Goal: Information Seeking & Learning: Learn about a topic

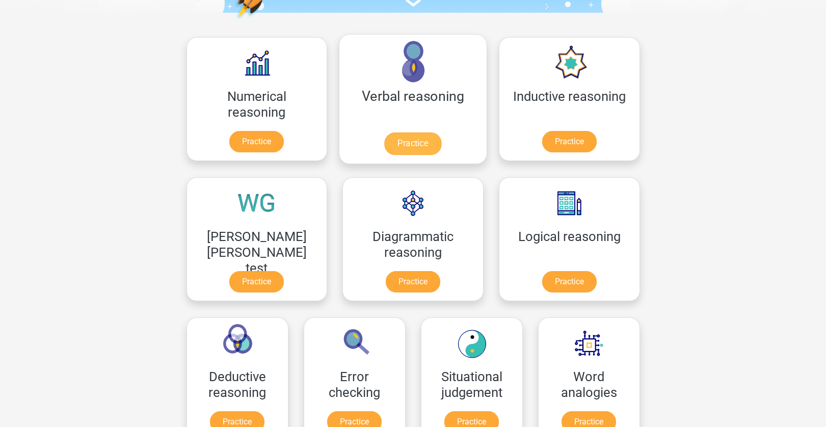
scroll to position [134, 0]
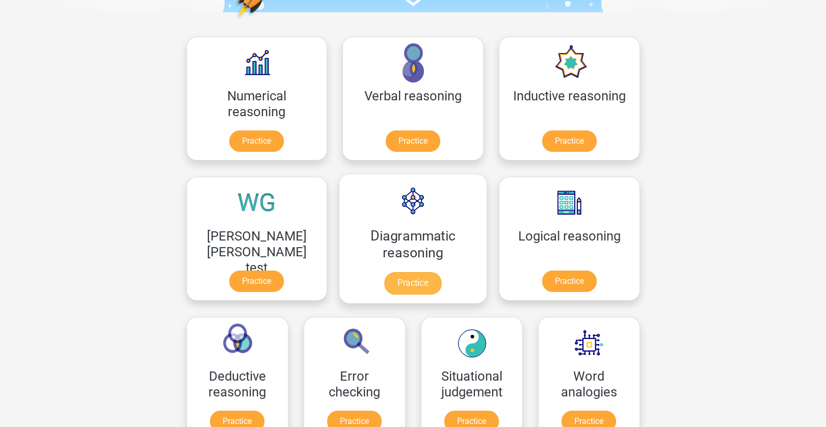
click at [384, 272] on link "Practice" at bounding box center [412, 283] width 57 height 22
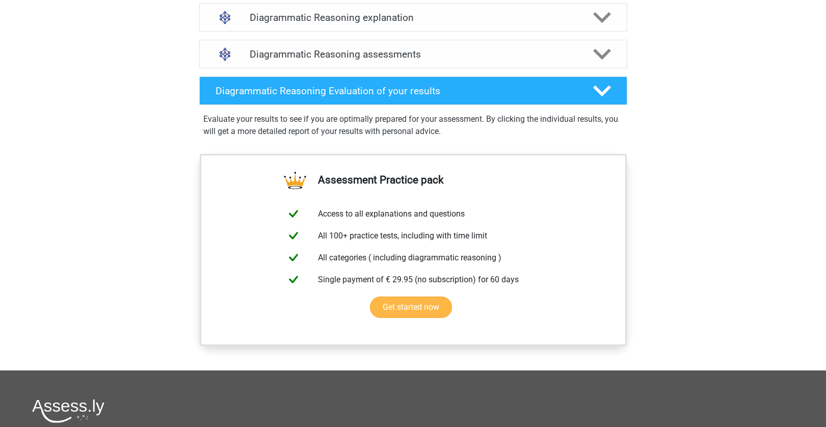
scroll to position [638, 0]
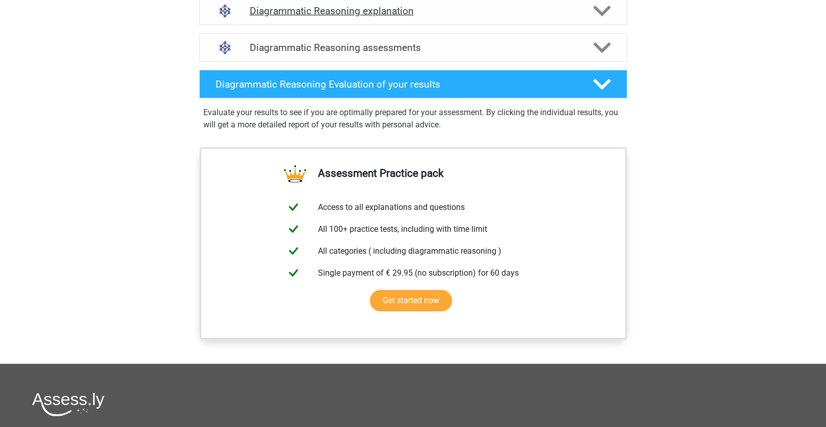
click at [388, 25] on div "Diagrammatic Reasoning explanation" at bounding box center [413, 10] width 428 height 29
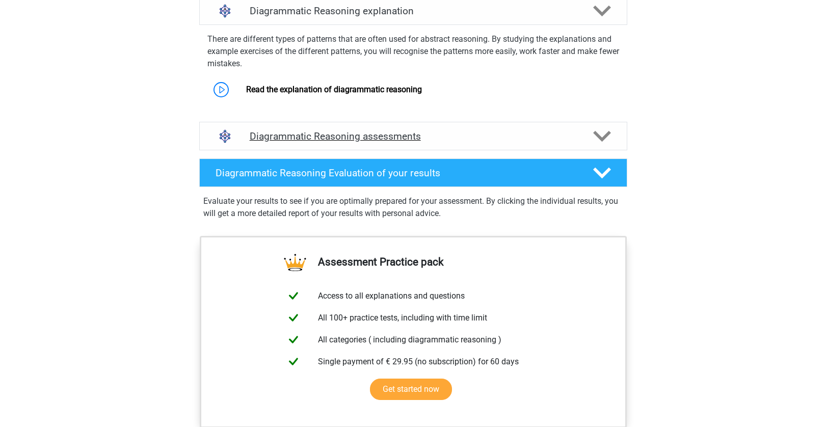
click at [364, 142] on h4 "Diagrammatic Reasoning assessments" at bounding box center [413, 136] width 327 height 12
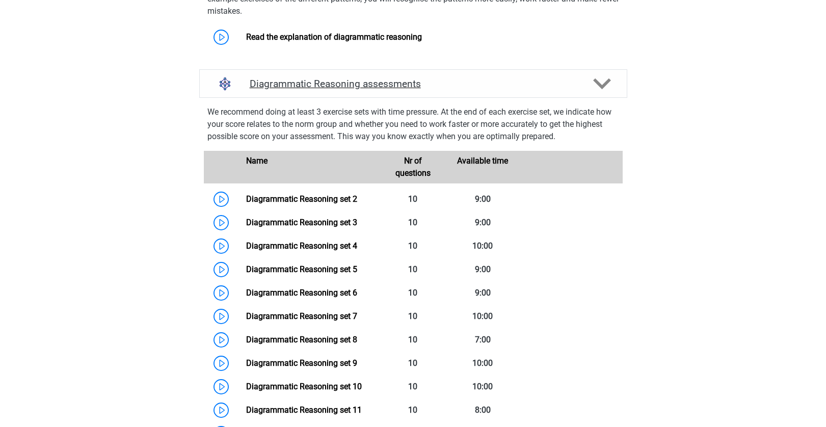
scroll to position [840, 0]
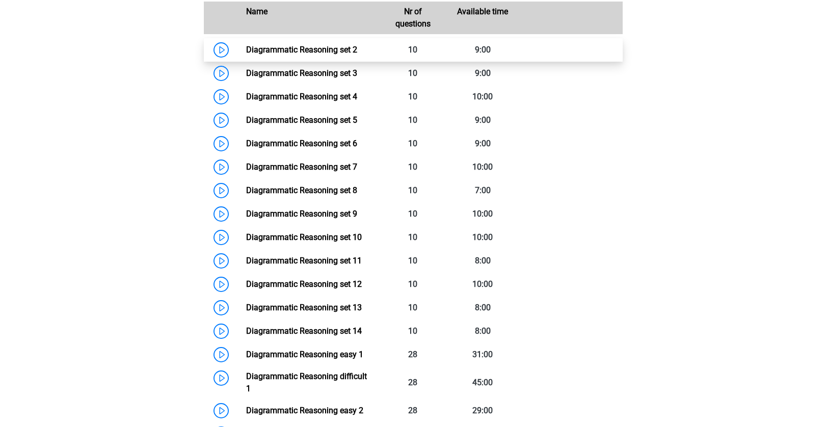
click at [246, 55] on link "Diagrammatic Reasoning set 2" at bounding box center [301, 50] width 111 height 10
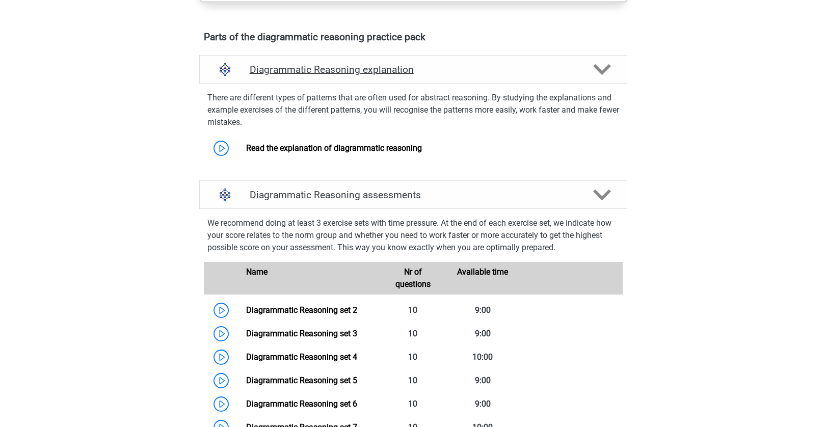
scroll to position [647, 0]
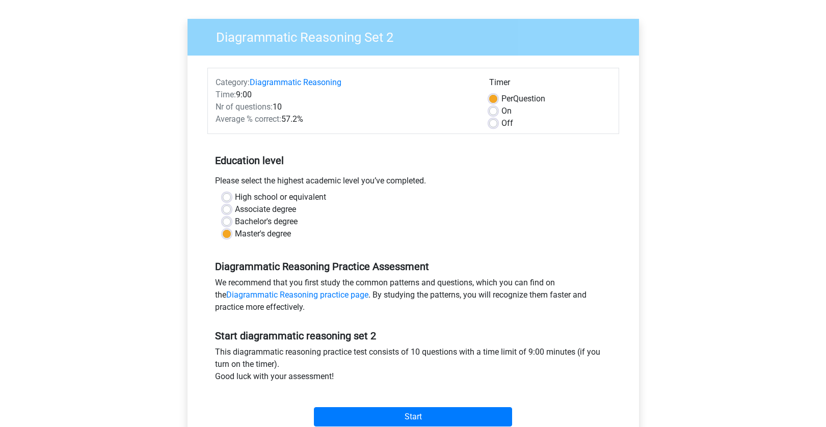
scroll to position [88, 0]
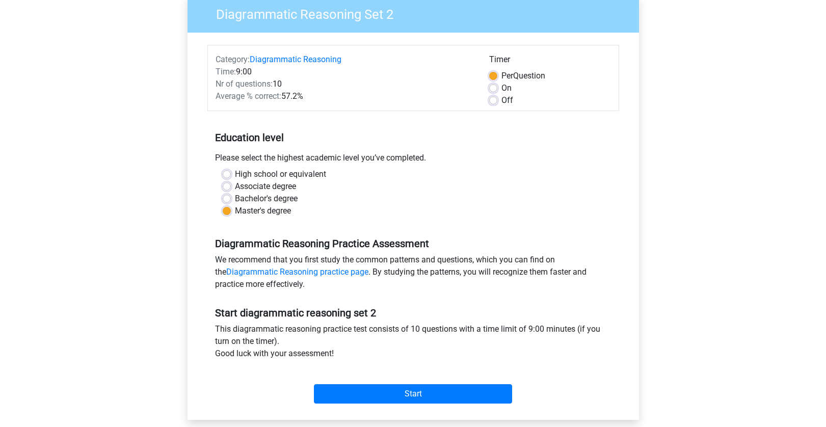
click at [502, 91] on label "On" at bounding box center [507, 88] width 10 height 12
click at [493, 91] on input "On" at bounding box center [493, 87] width 8 height 10
radio input "true"
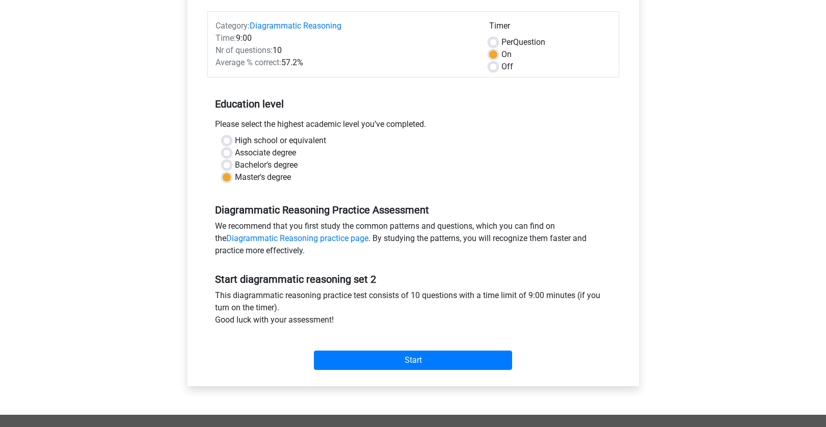
scroll to position [204, 0]
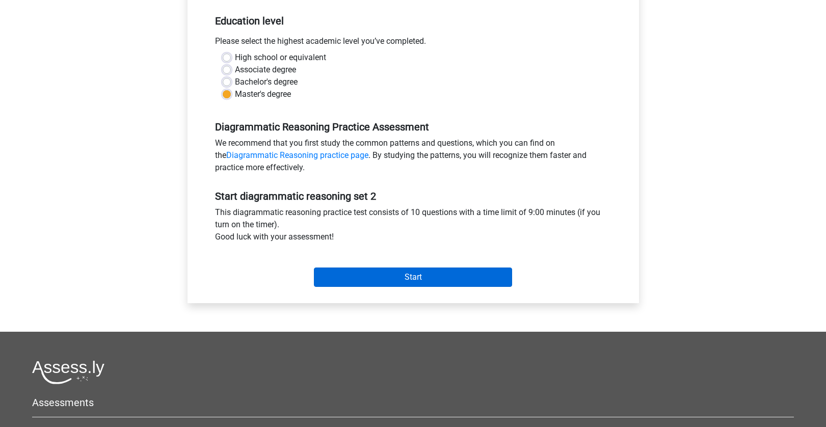
click at [407, 287] on input "Start" at bounding box center [413, 277] width 198 height 19
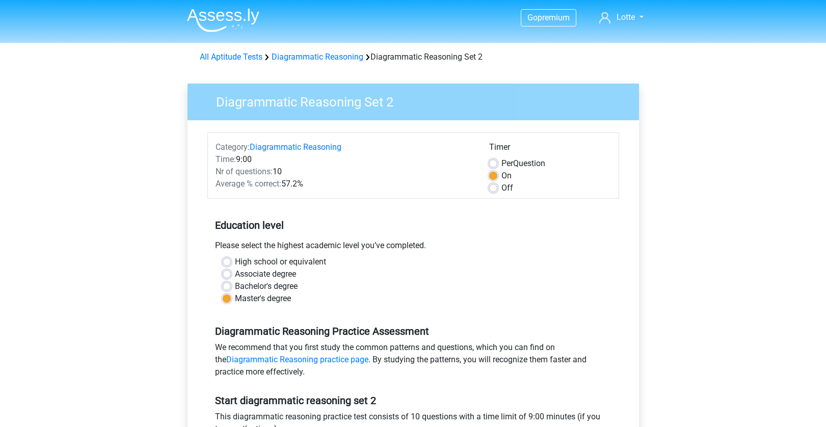
scroll to position [0, 0]
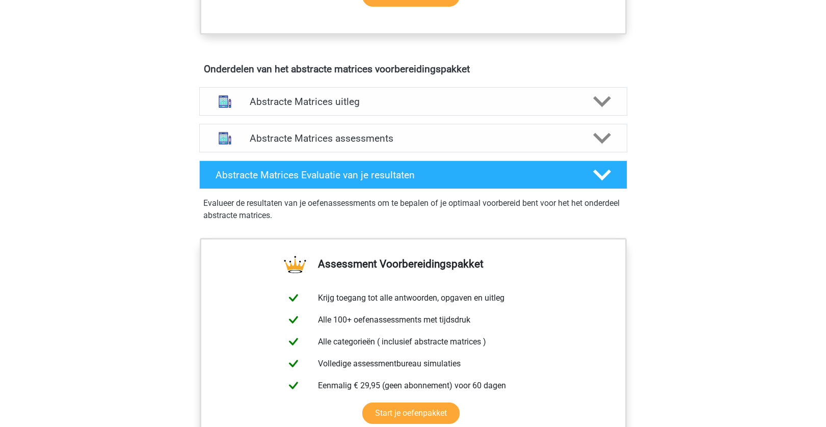
scroll to position [480, 0]
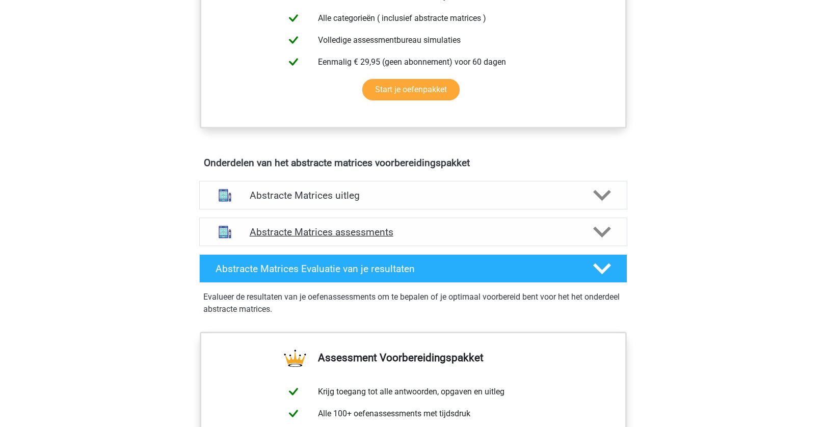
click at [345, 234] on h4 "Abstracte Matrices assessments" at bounding box center [413, 232] width 327 height 12
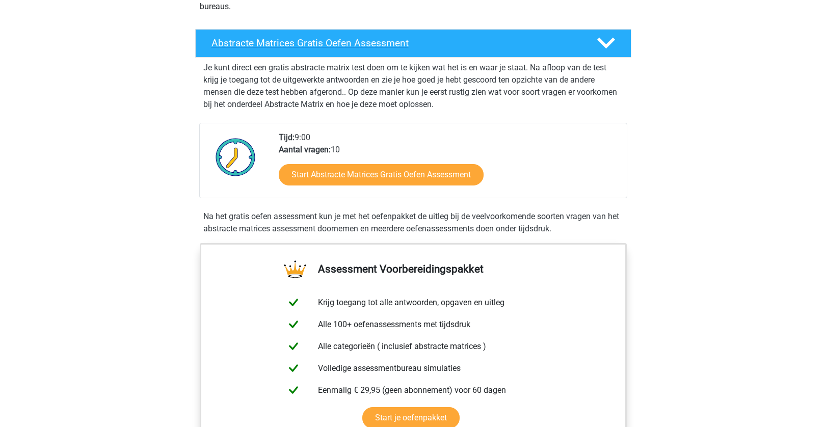
scroll to position [399, 0]
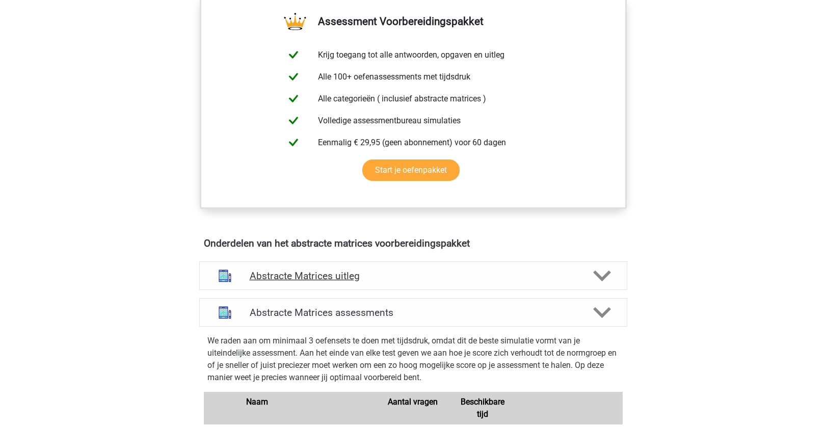
click at [373, 275] on h4 "Abstracte Matrices uitleg" at bounding box center [413, 276] width 327 height 12
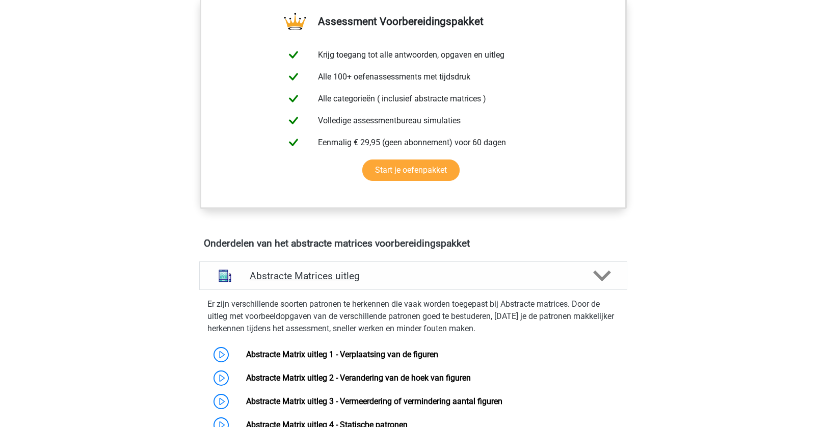
scroll to position [503, 0]
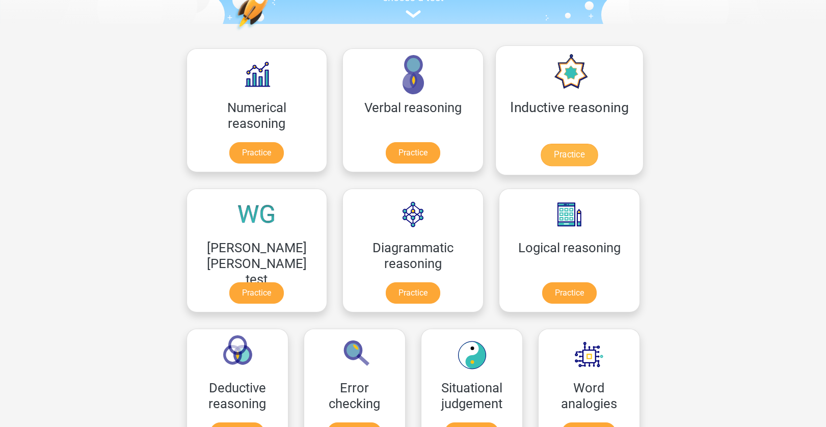
scroll to position [87, 0]
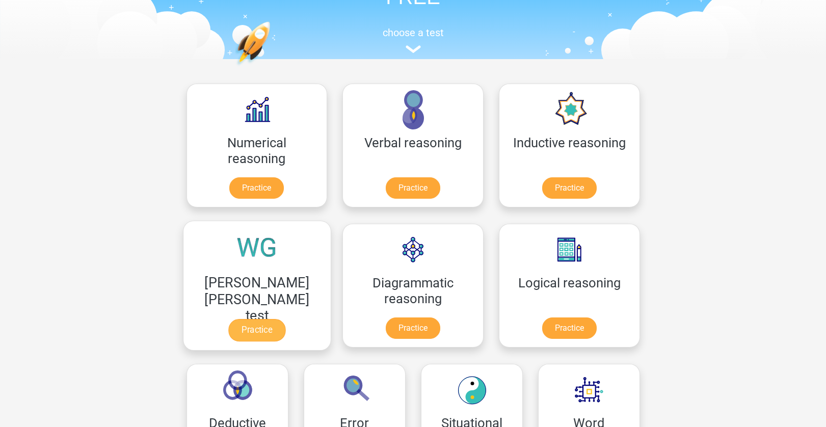
click at [285, 319] on link "Practice" at bounding box center [256, 330] width 57 height 22
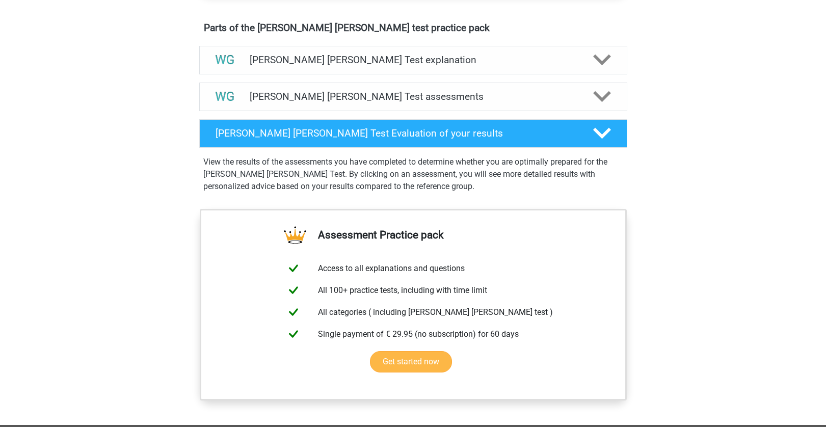
scroll to position [542, 0]
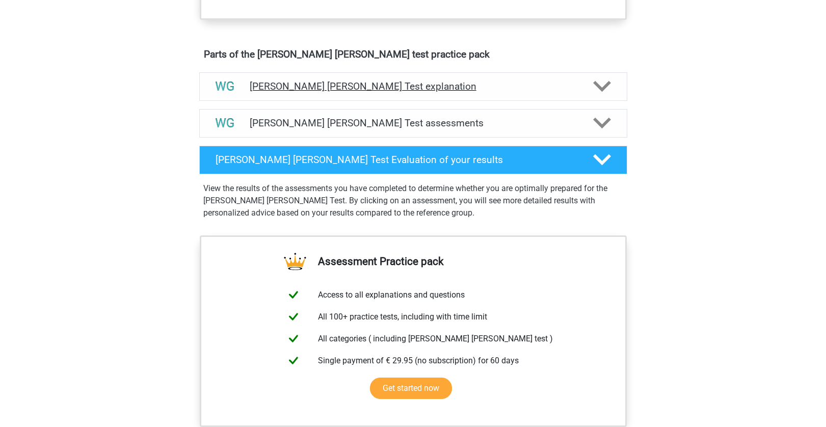
click at [406, 93] on div "[PERSON_NAME] [PERSON_NAME] Test explanation" at bounding box center [413, 86] width 428 height 29
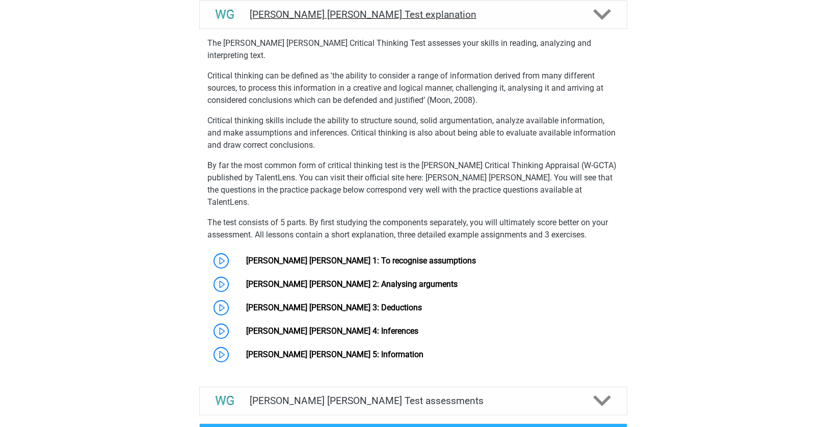
scroll to position [620, 0]
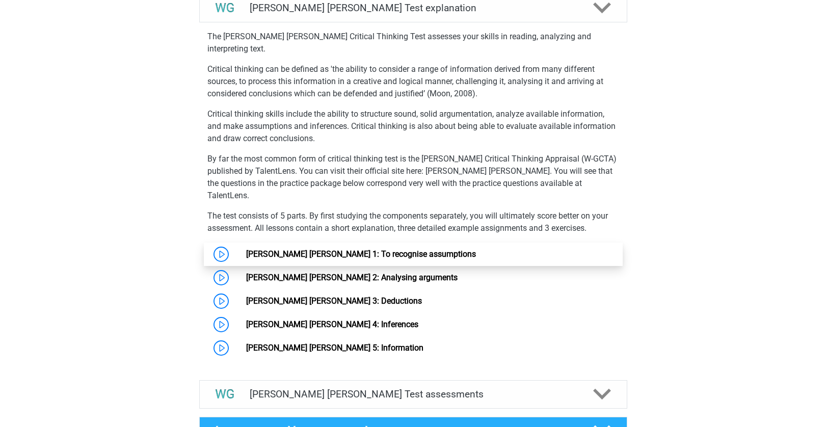
click at [336, 249] on link "[PERSON_NAME] [PERSON_NAME] 1: To recognise assumptions" at bounding box center [361, 254] width 230 height 10
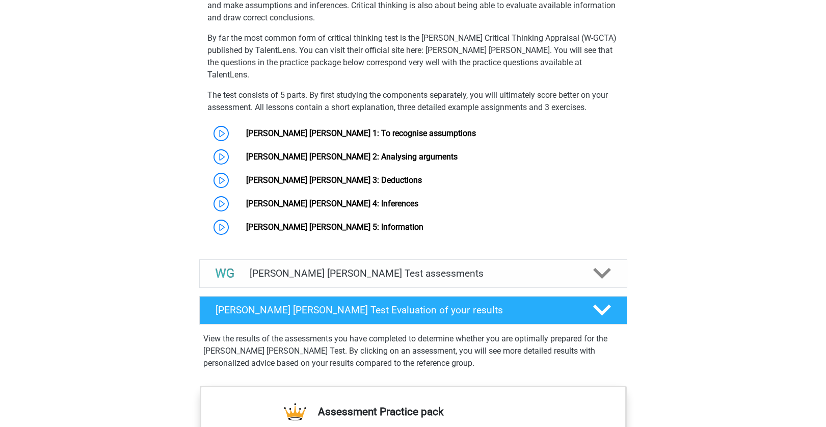
scroll to position [759, 0]
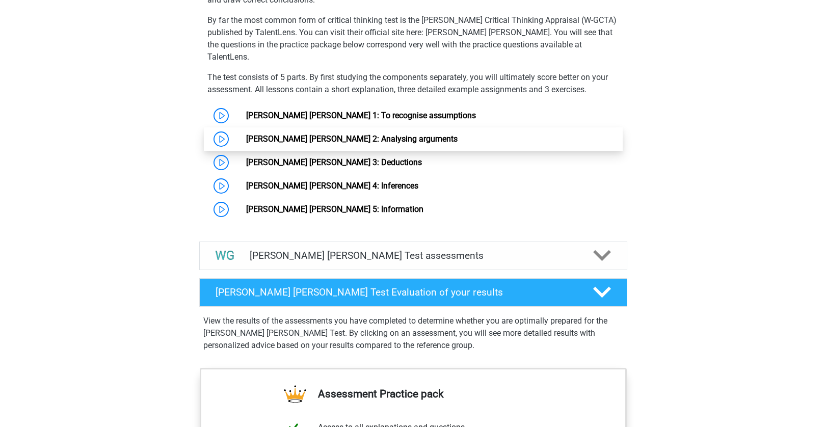
click at [259, 134] on link "Watson Glaser 2: Analysing arguments" at bounding box center [352, 139] width 212 height 10
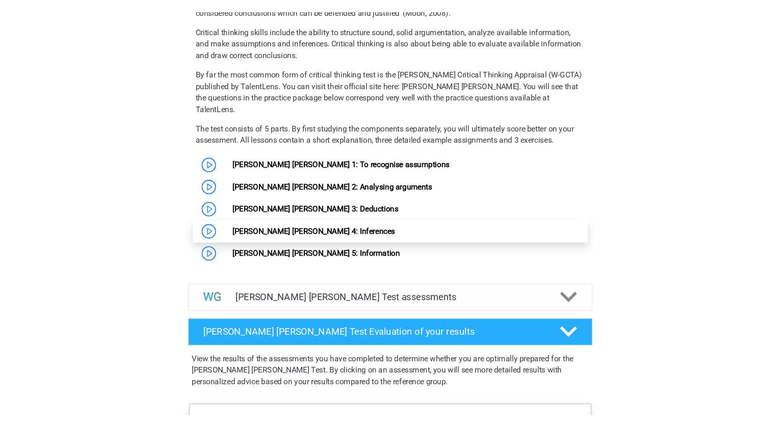
scroll to position [708, 0]
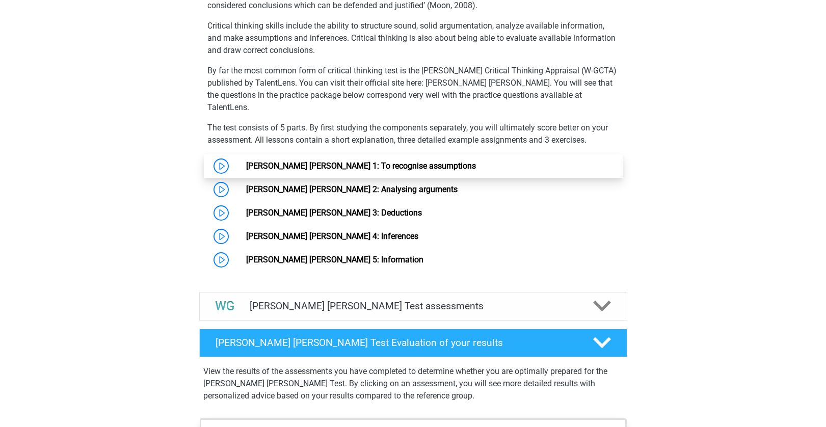
drag, startPoint x: 124, startPoint y: 1, endPoint x: 426, endPoint y: 142, distance: 332.7
click at [426, 161] on link "Watson Glaser 1: To recognise assumptions" at bounding box center [361, 166] width 230 height 10
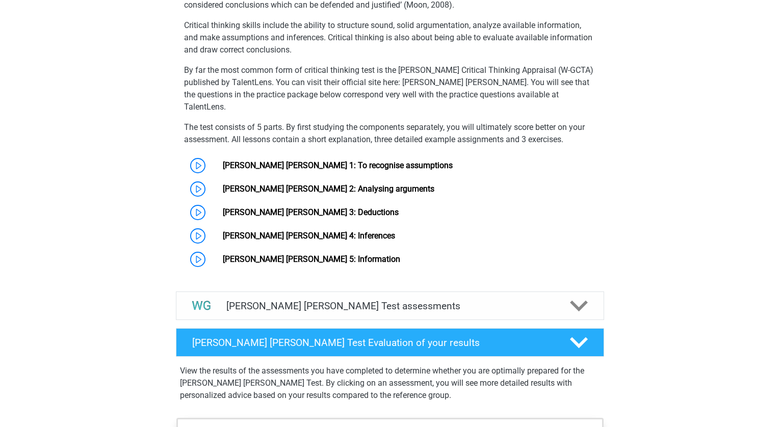
click at [471, 1] on div "The Watson Glaser Critical Thinking Test assesses your skills in reading, analy…" at bounding box center [390, 104] width 436 height 333
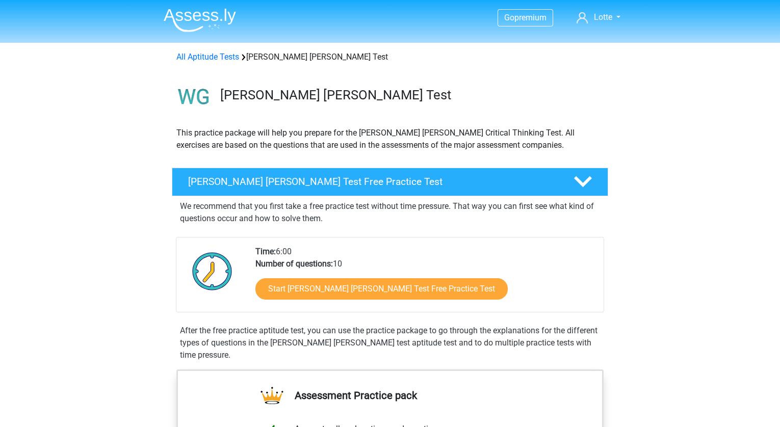
scroll to position [0, 0]
click at [202, 58] on link "All Aptitude Tests" at bounding box center [207, 57] width 63 height 10
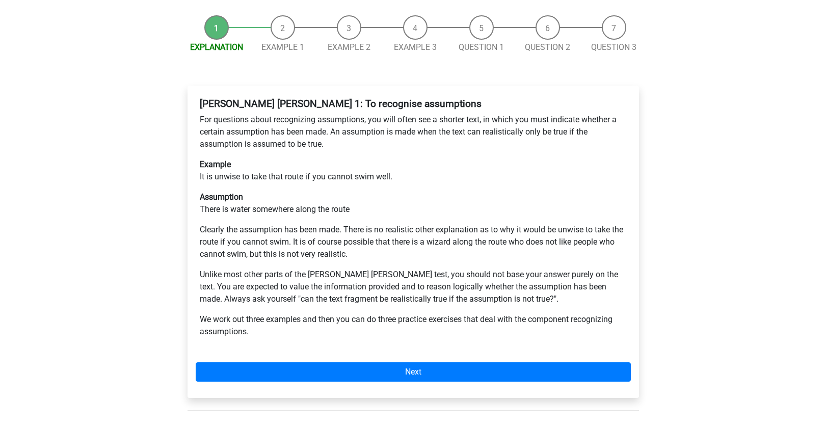
scroll to position [127, 0]
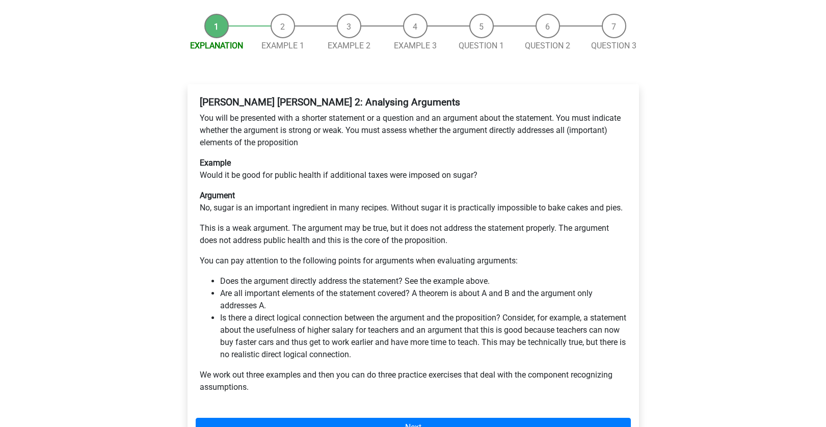
scroll to position [128, 0]
click at [317, 222] on p "This is a weak argument. The argument may be true, but it does not address the …" at bounding box center [413, 234] width 427 height 24
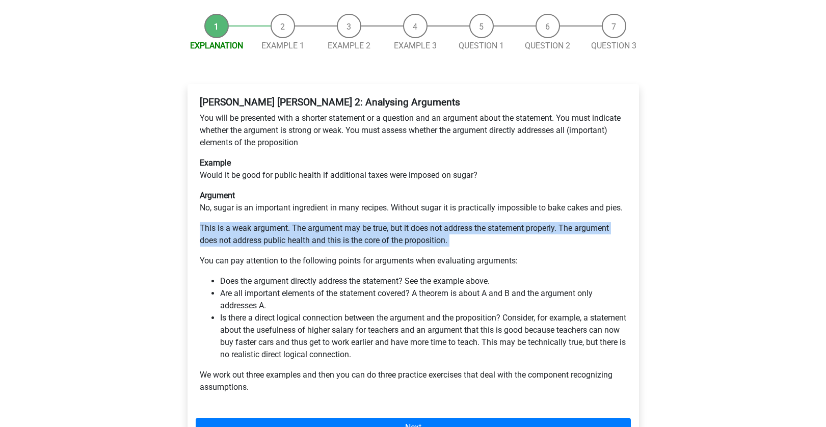
click at [317, 222] on p "This is a weak argument. The argument may be true, but it does not address the …" at bounding box center [413, 234] width 427 height 24
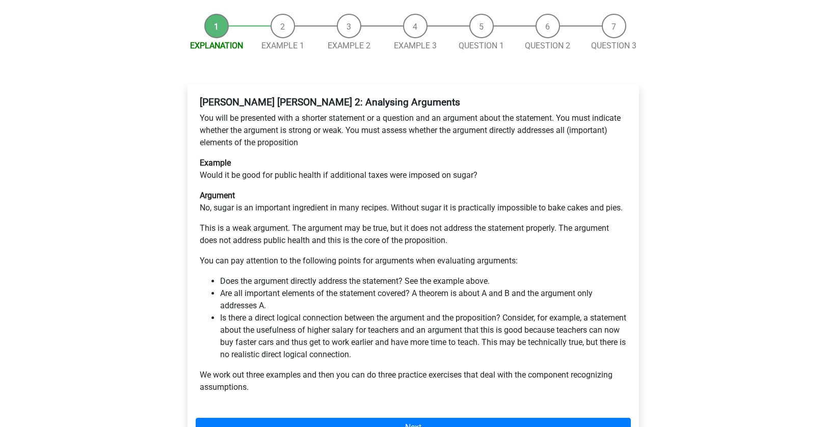
click at [317, 255] on p "You can pay attention to the following points for arguments when evaluating arg…" at bounding box center [413, 261] width 427 height 12
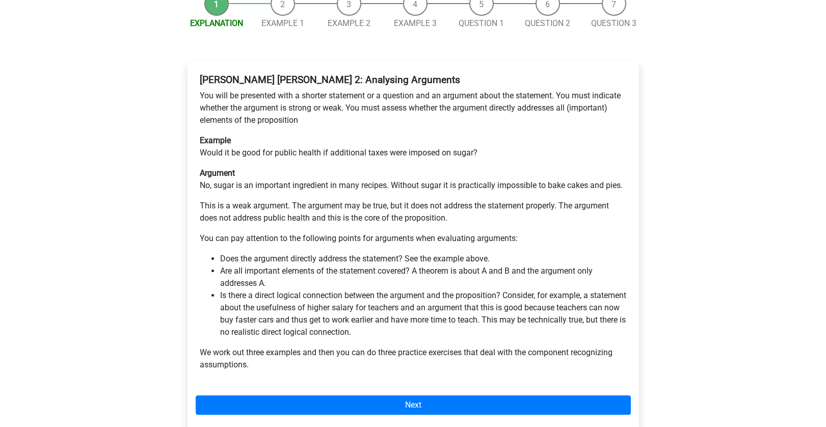
click at [345, 289] on li "Is there a direct logical connection between the argument and the proposition? …" at bounding box center [423, 313] width 407 height 49
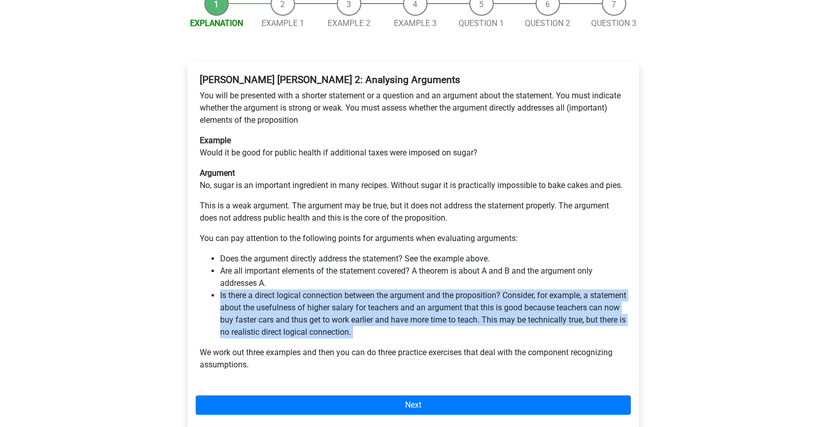
click at [345, 289] on li "Is there a direct logical connection between the argument and the proposition? …" at bounding box center [423, 313] width 407 height 49
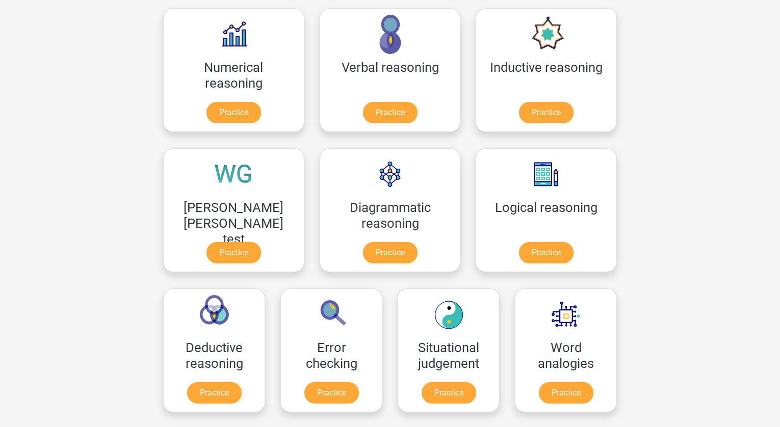
scroll to position [162, 0]
click at [227, 117] on link "Practice" at bounding box center [233, 114] width 57 height 22
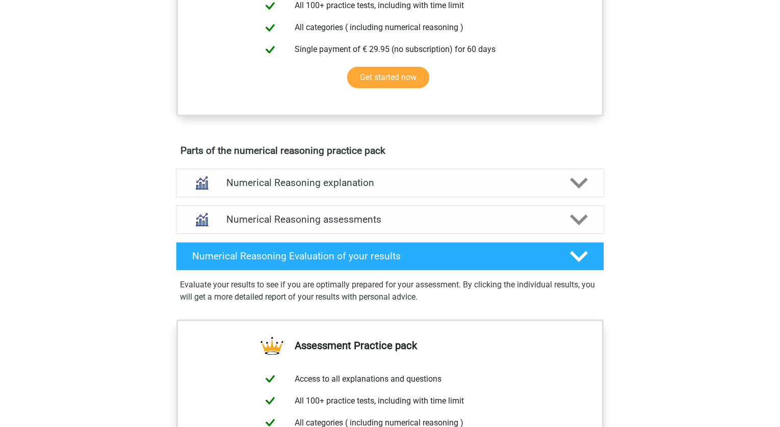
scroll to position [534, 0]
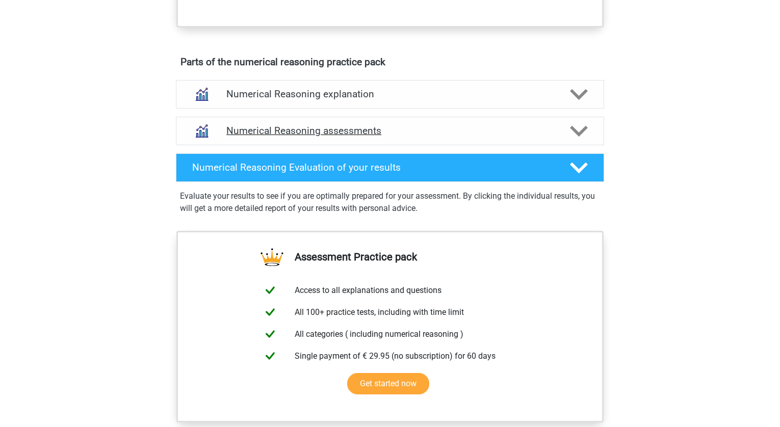
click at [430, 137] on h4 "Numerical Reasoning assessments" at bounding box center [389, 131] width 327 height 12
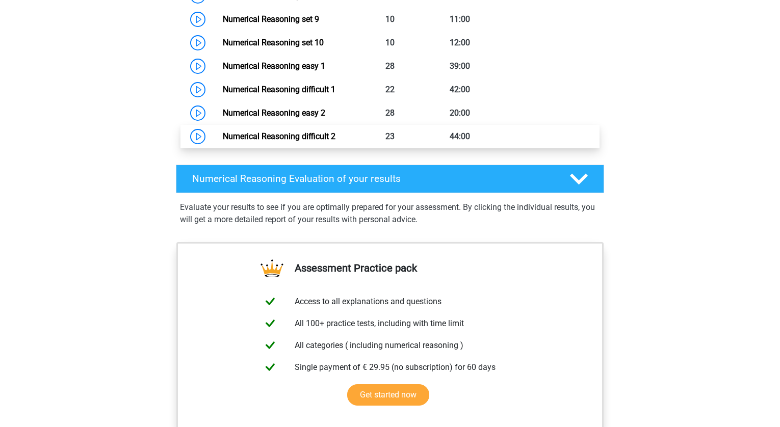
scroll to position [701, 0]
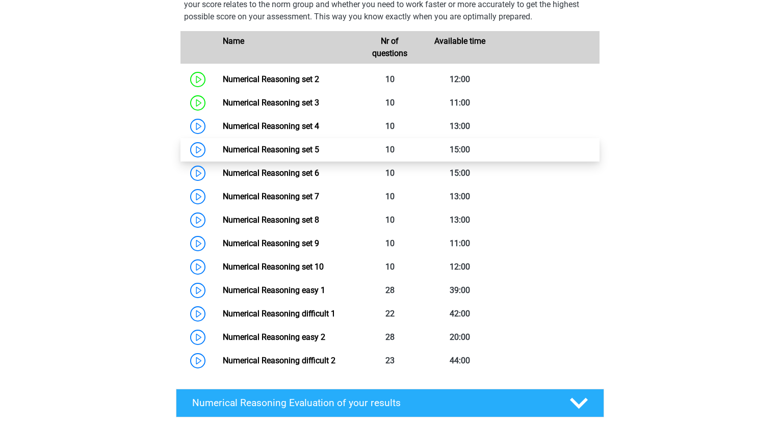
click at [223, 154] on link "Numerical Reasoning set 5" at bounding box center [271, 150] width 96 height 10
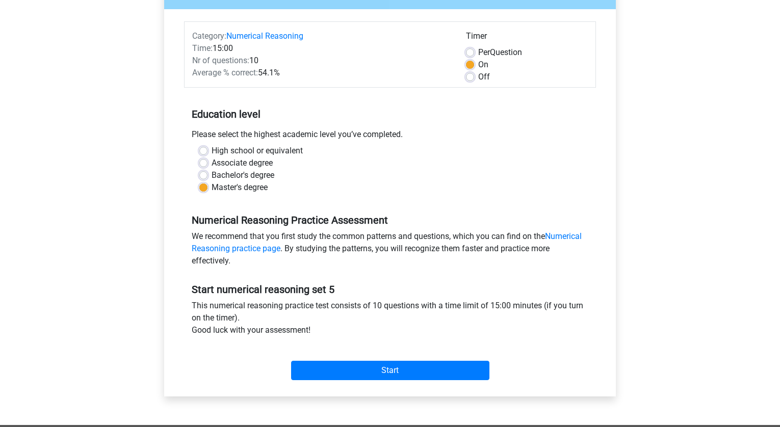
scroll to position [114, 0]
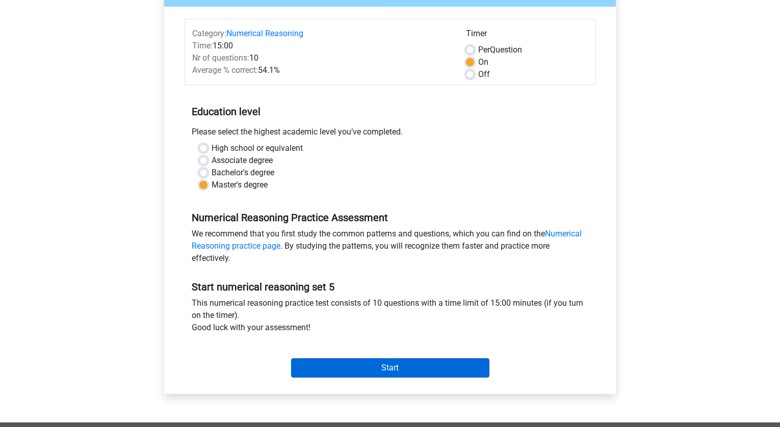
click at [391, 362] on input "Start" at bounding box center [390, 367] width 198 height 19
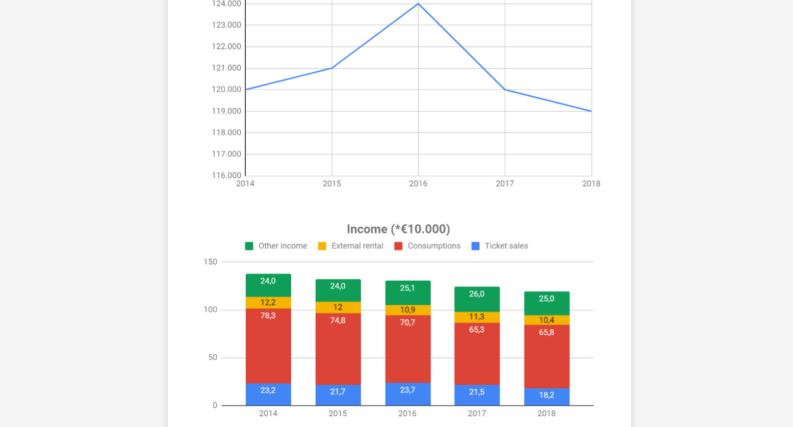
scroll to position [392, 0]
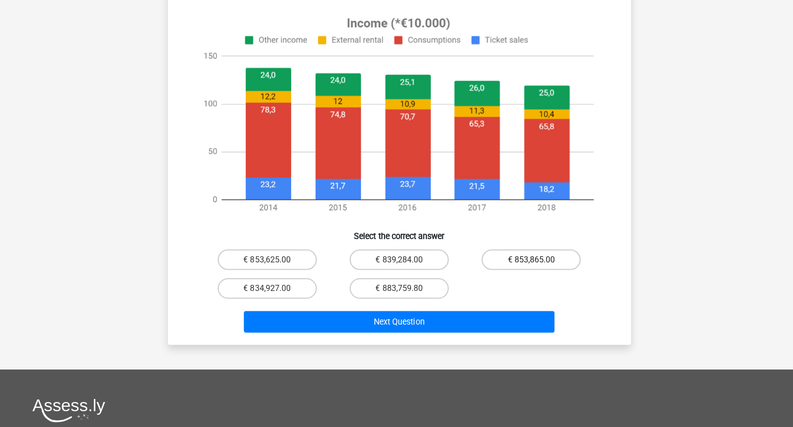
click at [514, 255] on label "€ 853,865.00" at bounding box center [527, 261] width 98 height 20
click at [528, 261] on input "€ 853,865.00" at bounding box center [531, 264] width 7 height 7
radio input "true"
click at [468, 306] on div "Next Question" at bounding box center [396, 321] width 427 height 34
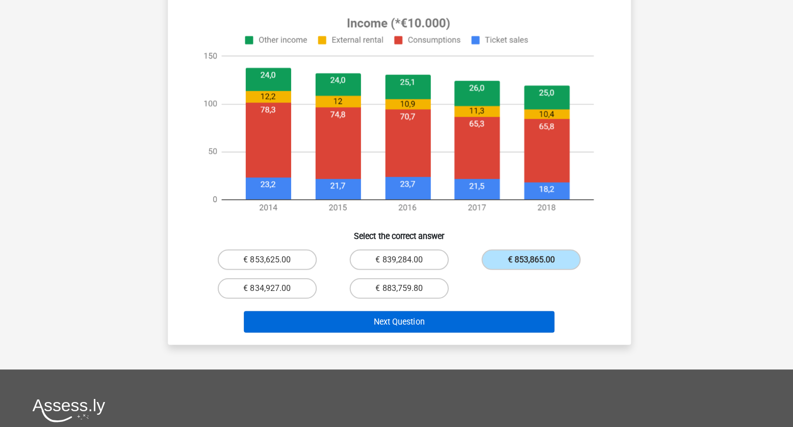
click at [466, 314] on button "Next Question" at bounding box center [396, 322] width 308 height 21
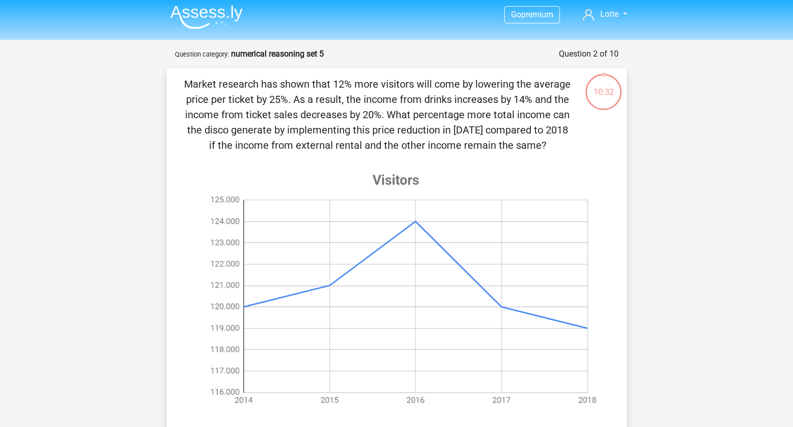
scroll to position [4, 0]
click at [450, 134] on p "Market research has shown that 12% more visitors will come by lowering the aver…" at bounding box center [377, 114] width 389 height 76
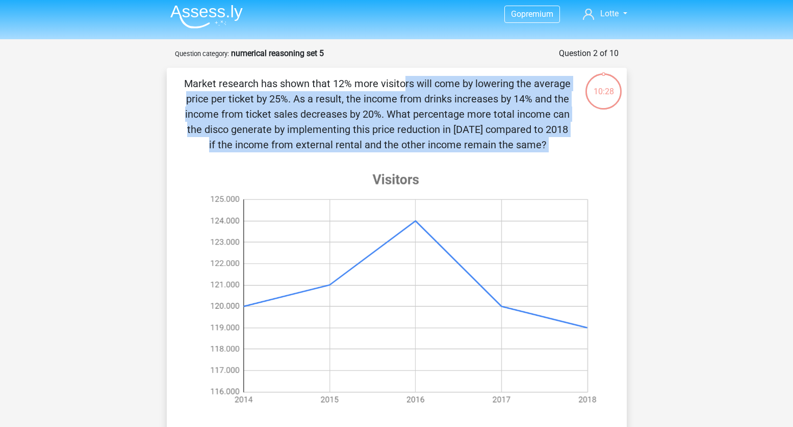
click at [450, 134] on p "Market research has shown that 12% more visitors will come by lowering the aver…" at bounding box center [377, 114] width 389 height 76
click at [444, 149] on p "Market research has shown that 12% more visitors will come by lowering the aver…" at bounding box center [377, 114] width 389 height 76
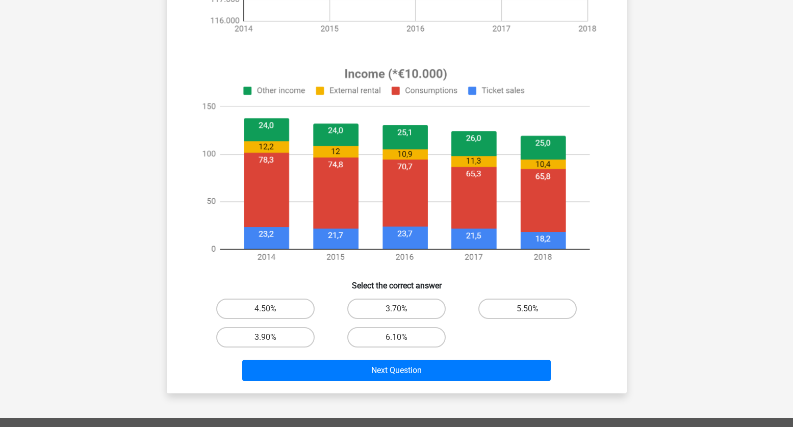
scroll to position [283, 0]
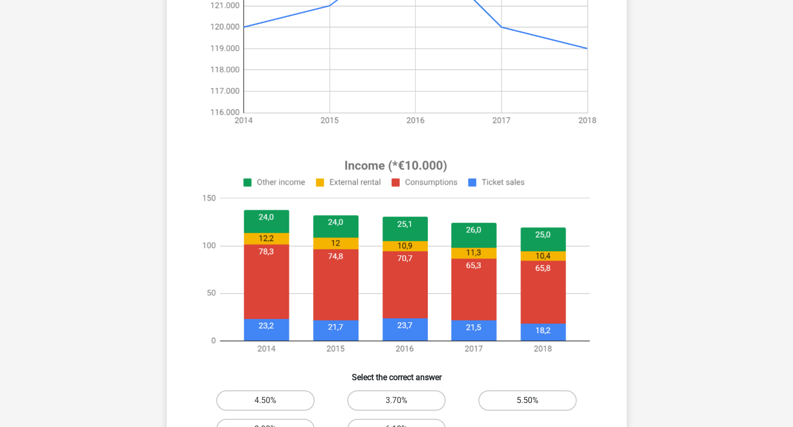
click at [516, 401] on label "5.50%" at bounding box center [527, 400] width 98 height 20
click at [528, 401] on input "5.50%" at bounding box center [531, 404] width 7 height 7
radio input "true"
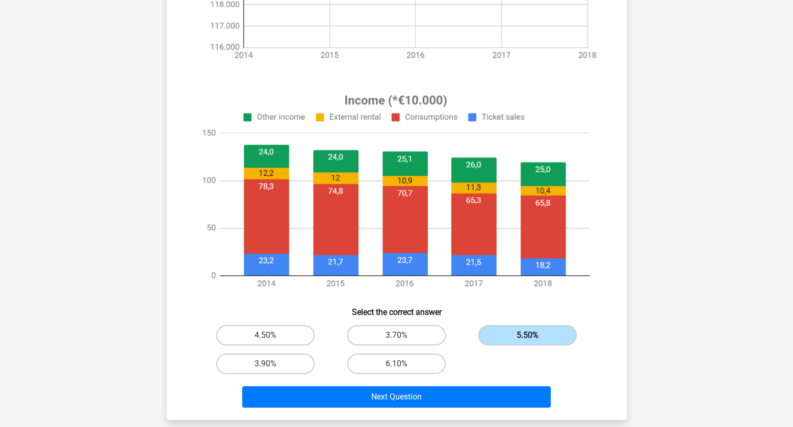
scroll to position [371, 0]
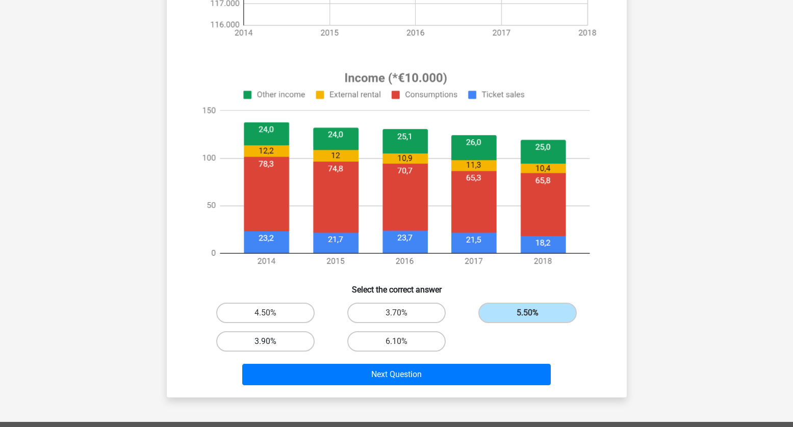
click at [297, 343] on label "3.90%" at bounding box center [265, 341] width 98 height 20
click at [272, 343] on input "3.90%" at bounding box center [268, 344] width 7 height 7
radio input "true"
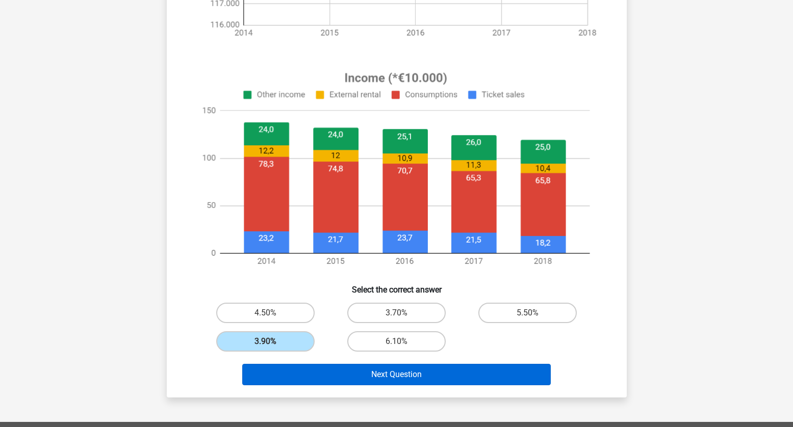
click at [314, 364] on button "Next Question" at bounding box center [396, 374] width 308 height 21
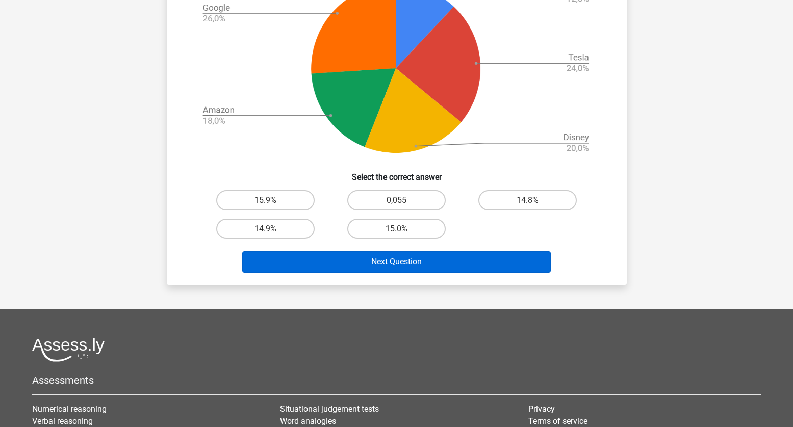
scroll to position [417, 0]
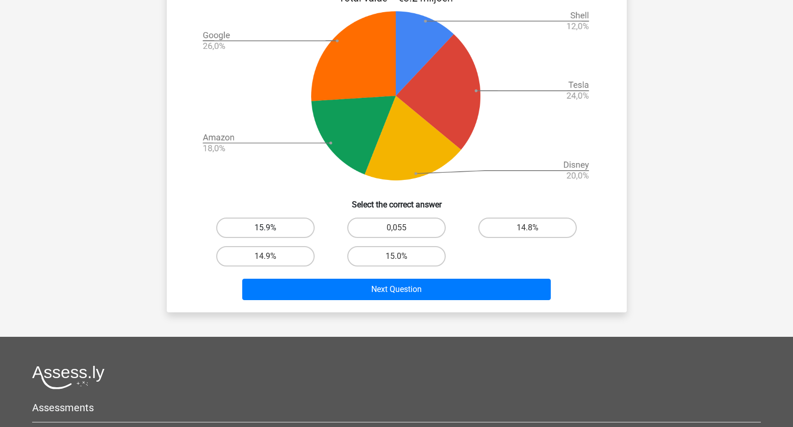
click at [269, 222] on label "15.9%" at bounding box center [265, 228] width 98 height 20
click at [269, 228] on input "15.9%" at bounding box center [268, 231] width 7 height 7
radio input "true"
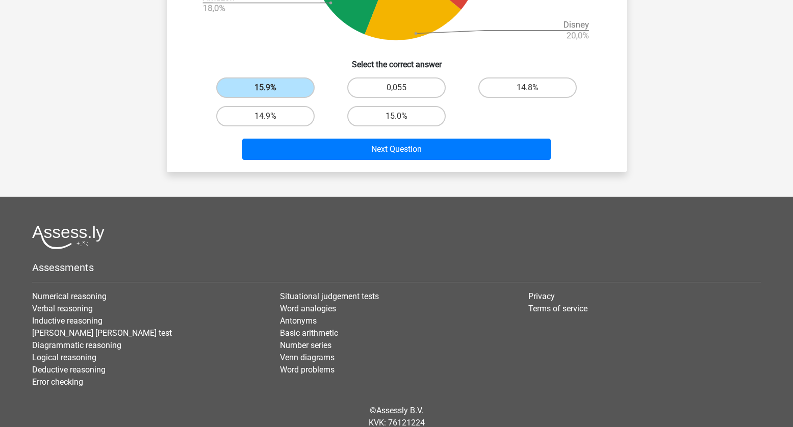
scroll to position [448, 0]
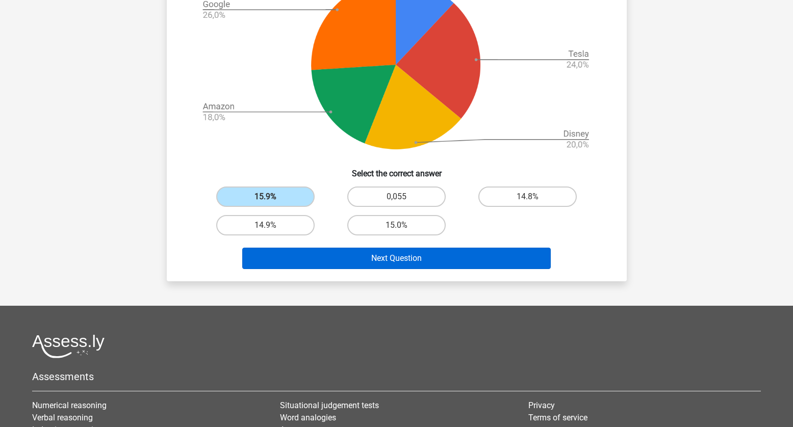
click at [367, 261] on button "Next Question" at bounding box center [396, 258] width 308 height 21
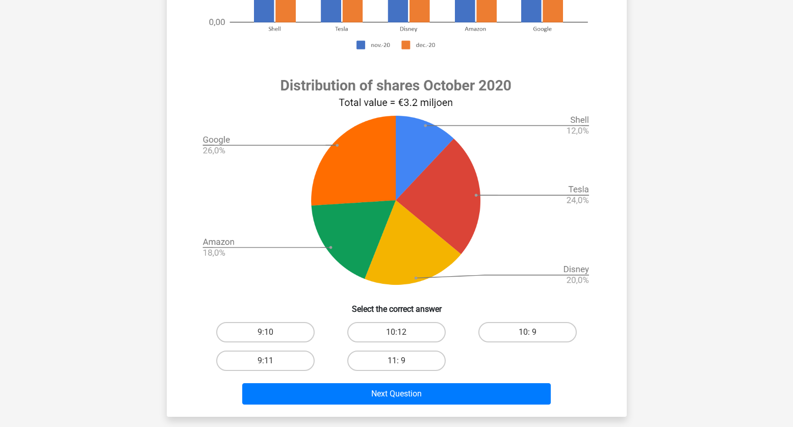
scroll to position [312, 0]
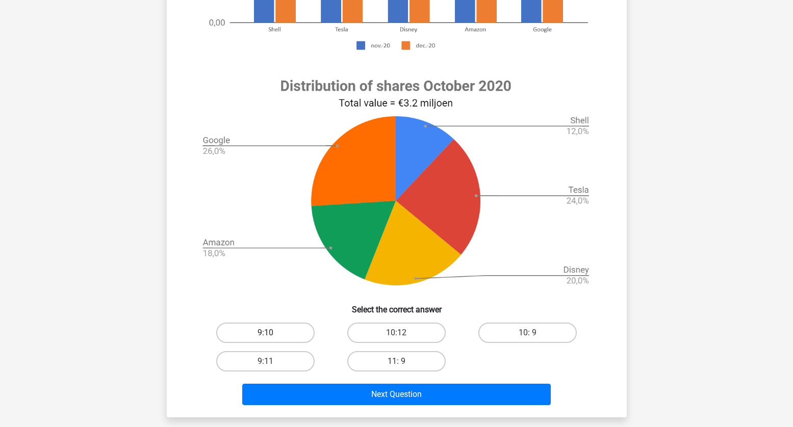
click at [273, 333] on label "9:10" at bounding box center [265, 333] width 98 height 20
click at [272, 333] on input "9:10" at bounding box center [268, 336] width 7 height 7
radio input "true"
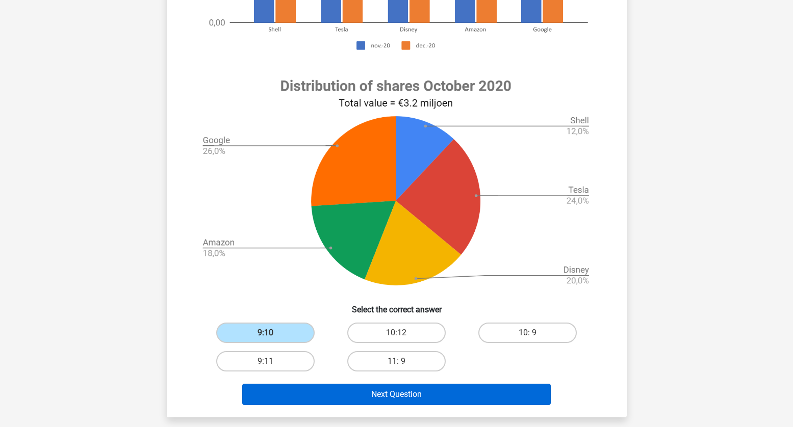
click at [492, 392] on button "Next Question" at bounding box center [396, 394] width 308 height 21
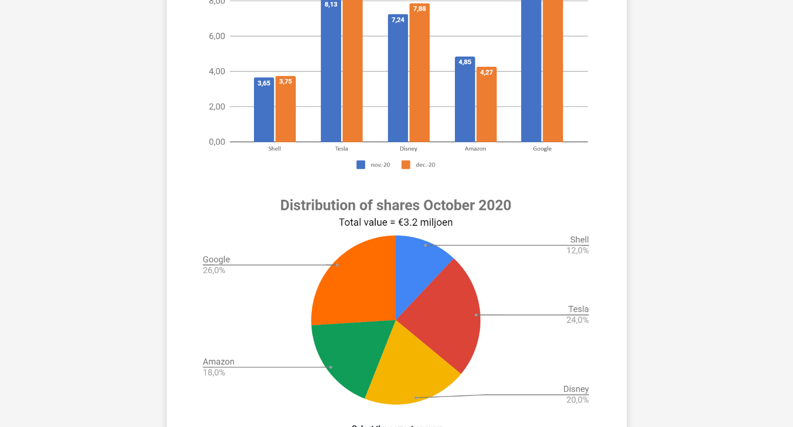
scroll to position [440, 0]
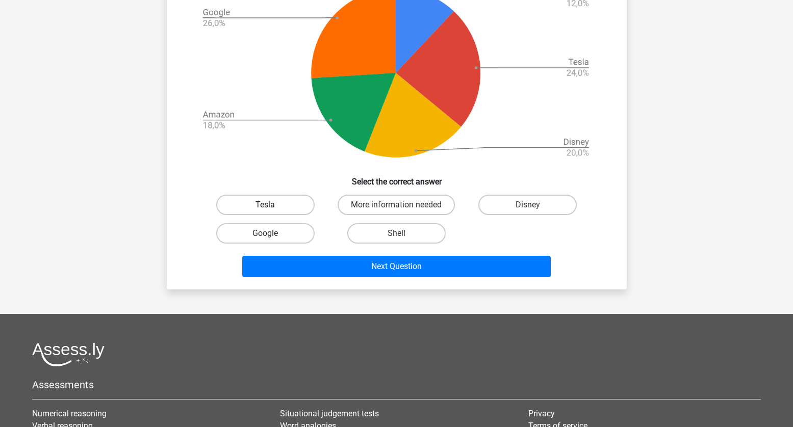
click at [269, 213] on label "Tesla" at bounding box center [265, 205] width 98 height 20
click at [269, 212] on input "Tesla" at bounding box center [268, 208] width 7 height 7
radio input "true"
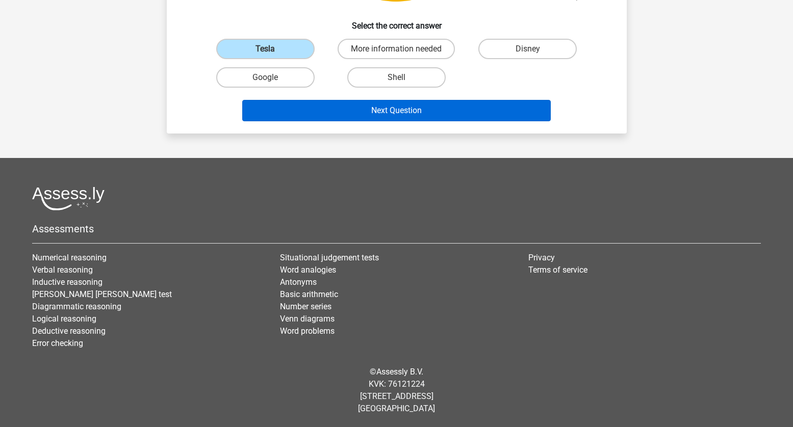
scroll to position [596, 0]
click at [397, 112] on button "Next Question" at bounding box center [396, 110] width 308 height 21
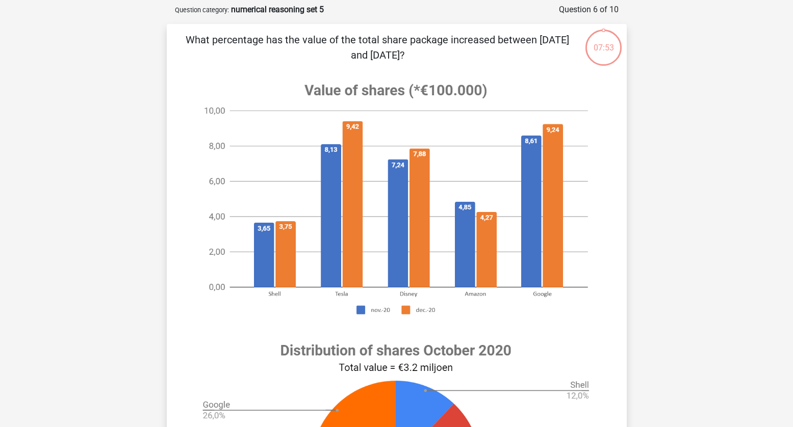
scroll to position [263, 0]
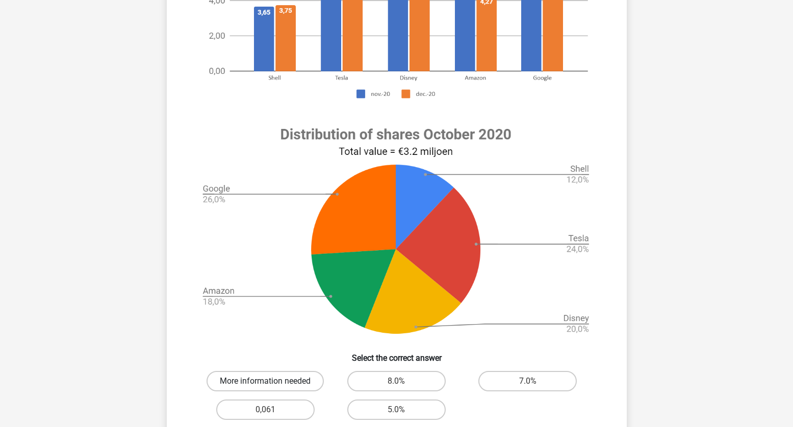
click at [265, 374] on label "More information needed" at bounding box center [264, 381] width 117 height 20
click at [265, 381] on input "More information needed" at bounding box center [268, 384] width 7 height 7
radio input "true"
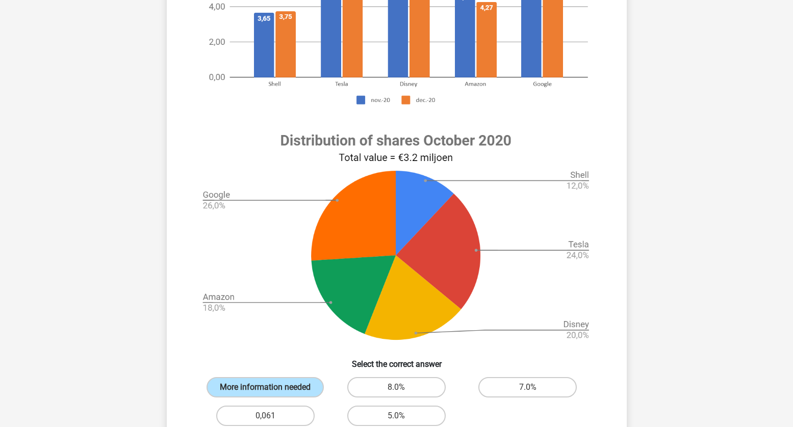
scroll to position [342, 0]
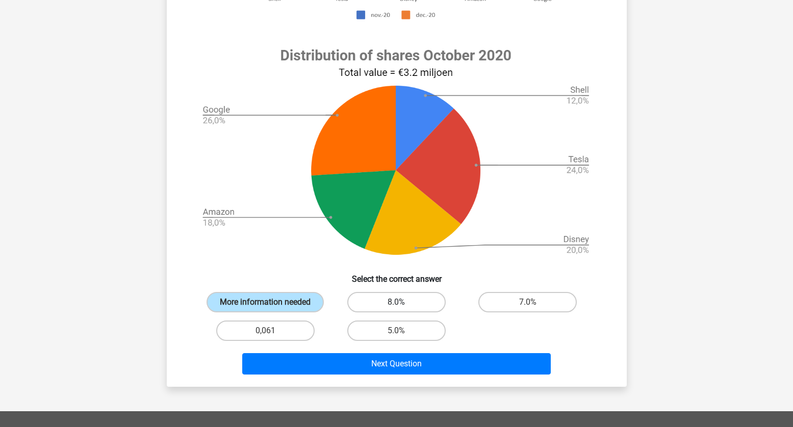
click at [423, 304] on label "8.0%" at bounding box center [396, 302] width 98 height 20
click at [403, 304] on input "8.0%" at bounding box center [399, 305] width 7 height 7
radio input "true"
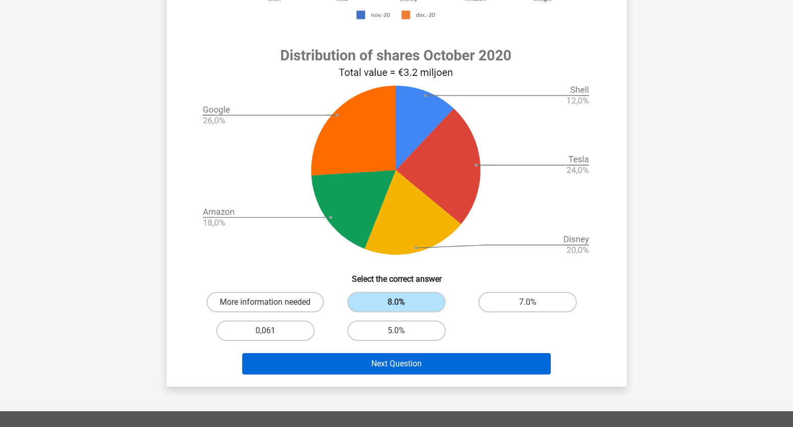
click at [418, 368] on button "Next Question" at bounding box center [396, 363] width 308 height 21
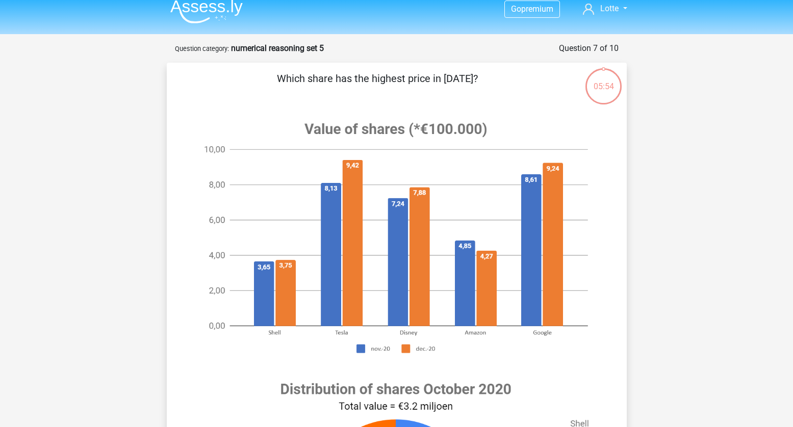
scroll to position [9, 0]
drag, startPoint x: 265, startPoint y: 81, endPoint x: 463, endPoint y: 70, distance: 199.1
click at [464, 70] on div "Which share has the highest price in [DATE]? Select the correct answer More inf…" at bounding box center [397, 391] width 460 height 658
click at [476, 90] on p "Which share has the highest price in [DATE]?" at bounding box center [377, 85] width 389 height 31
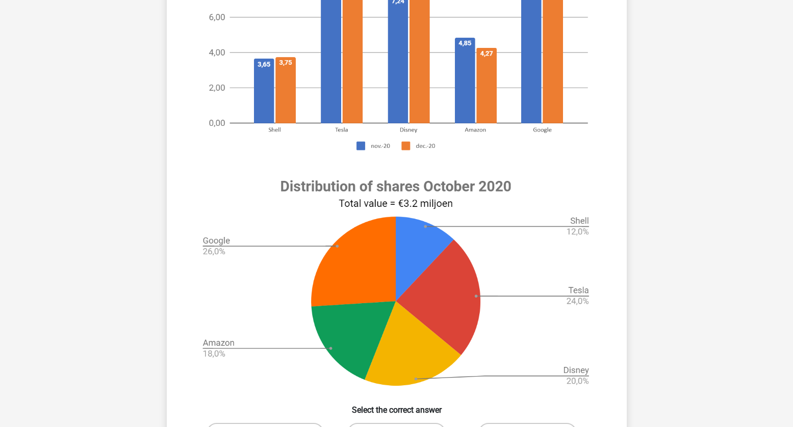
scroll to position [372, 0]
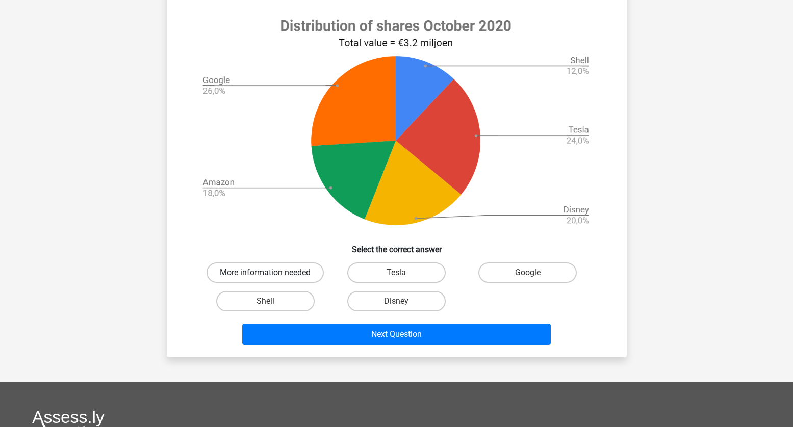
click at [289, 275] on label "More information needed" at bounding box center [264, 272] width 117 height 20
click at [272, 275] on input "More information needed" at bounding box center [268, 276] width 7 height 7
radio input "true"
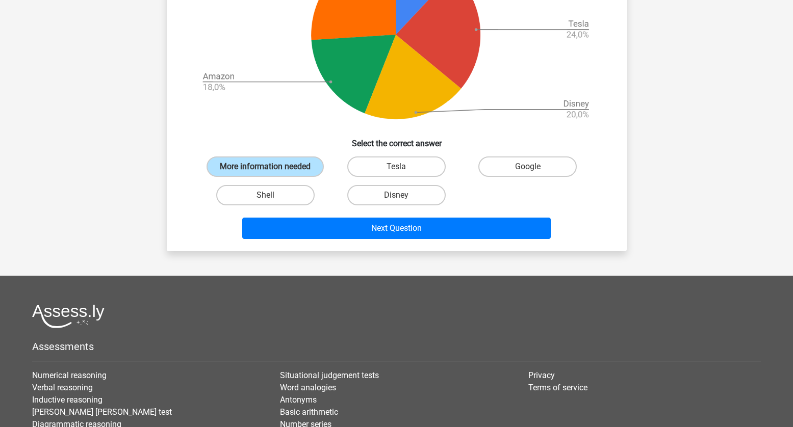
scroll to position [516, 0]
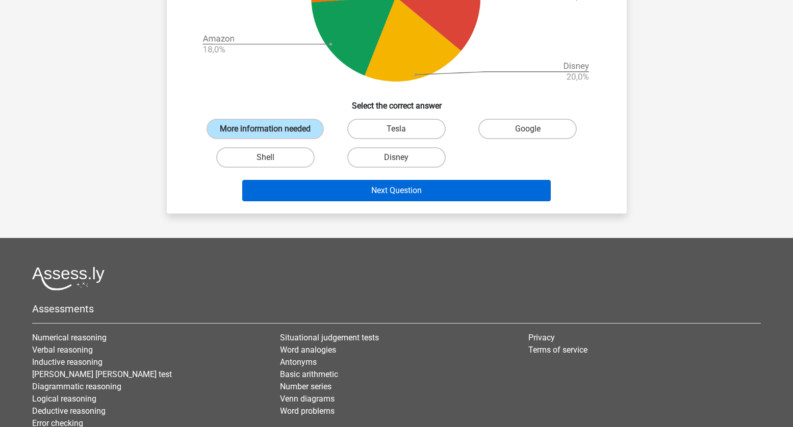
click at [424, 201] on button "Next Question" at bounding box center [396, 190] width 308 height 21
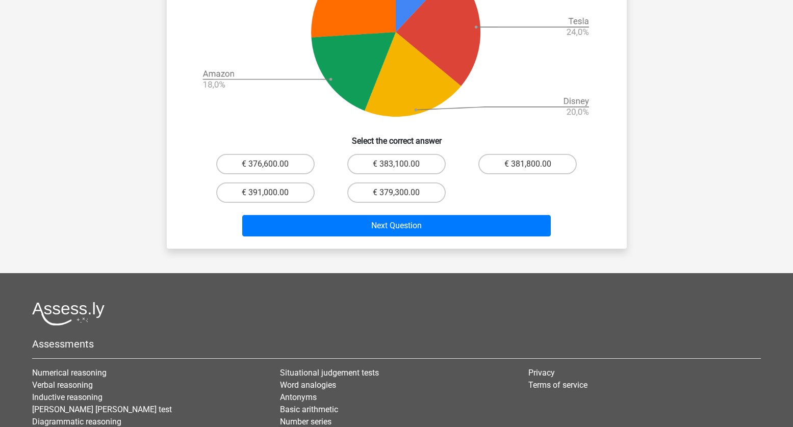
scroll to position [600, 0]
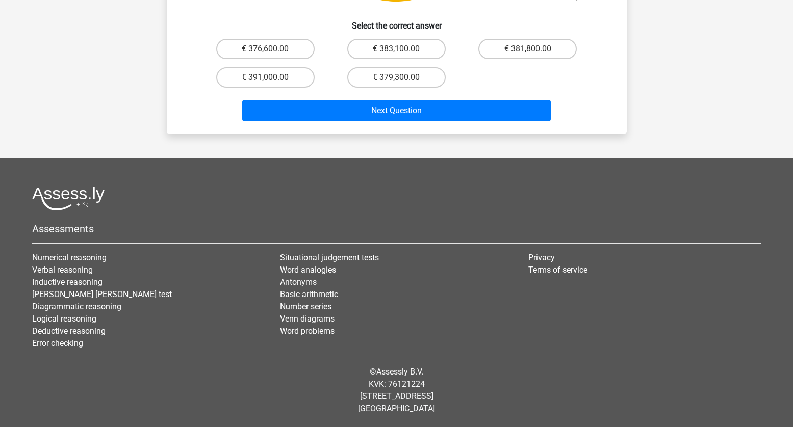
click at [329, 63] on div "€ 376,600.00" at bounding box center [265, 49] width 131 height 29
click at [306, 59] on label "€ 376,600.00" at bounding box center [265, 49] width 98 height 20
click at [272, 56] on input "€ 376,600.00" at bounding box center [268, 52] width 7 height 7
radio input "true"
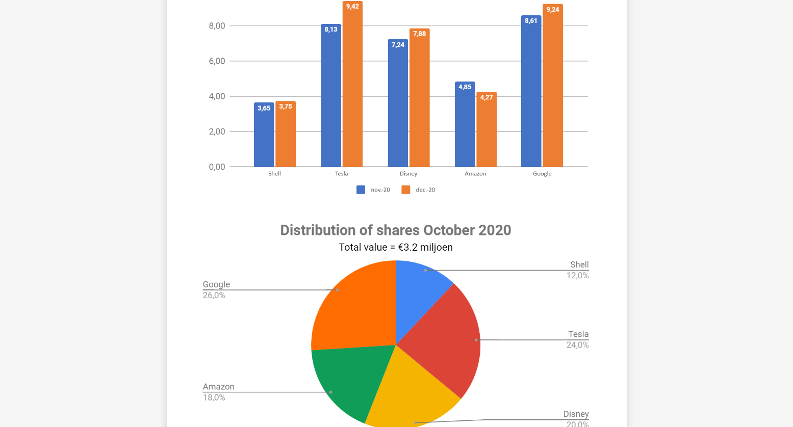
scroll to position [395, 0]
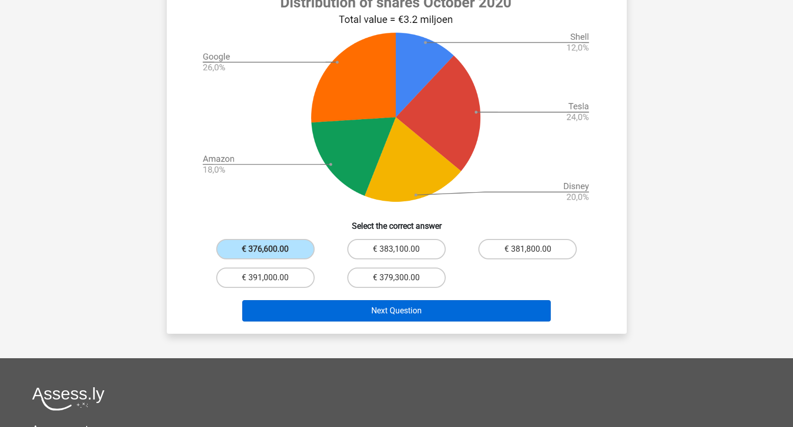
click at [371, 322] on button "Next Question" at bounding box center [396, 310] width 308 height 21
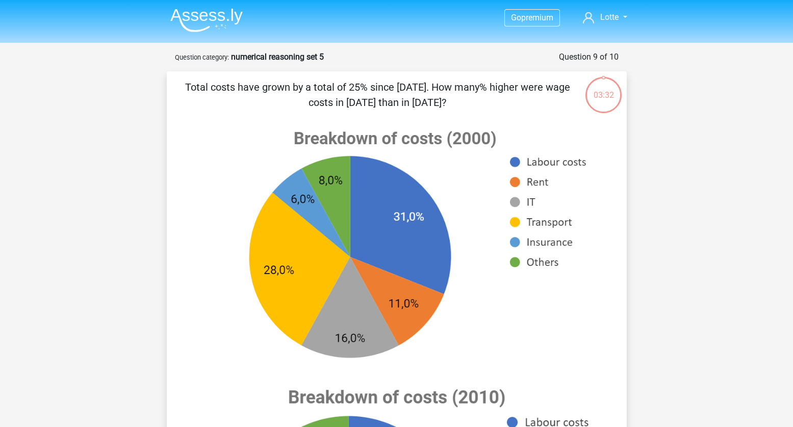
drag, startPoint x: 447, startPoint y: 104, endPoint x: 208, endPoint y: 84, distance: 239.4
click at [208, 84] on p "Total costs have grown by a total of 25% since [DATE]. How many% higher were wa…" at bounding box center [377, 95] width 389 height 31
click at [233, 84] on p "Total costs have grown by a total of 25% since 2000. How many% higher were wage…" at bounding box center [377, 95] width 389 height 31
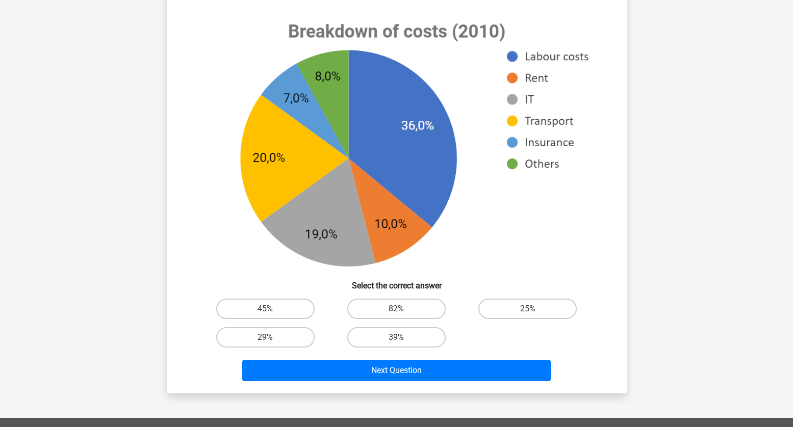
scroll to position [426, 0]
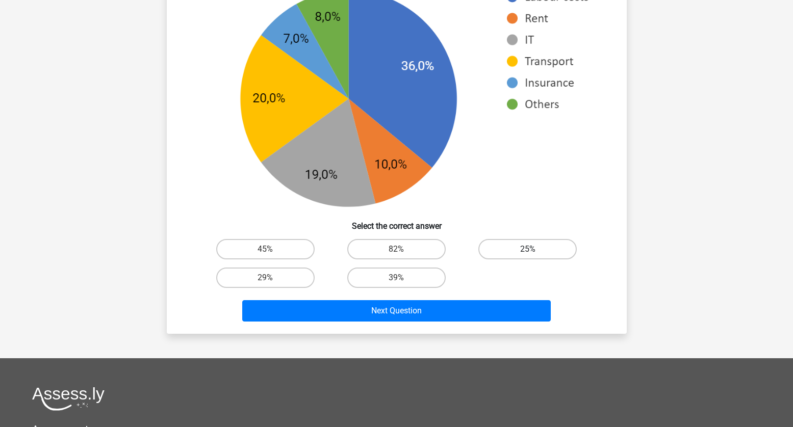
click at [536, 249] on label "25%" at bounding box center [527, 249] width 98 height 20
click at [534, 249] on input "25%" at bounding box center [531, 252] width 7 height 7
radio input "true"
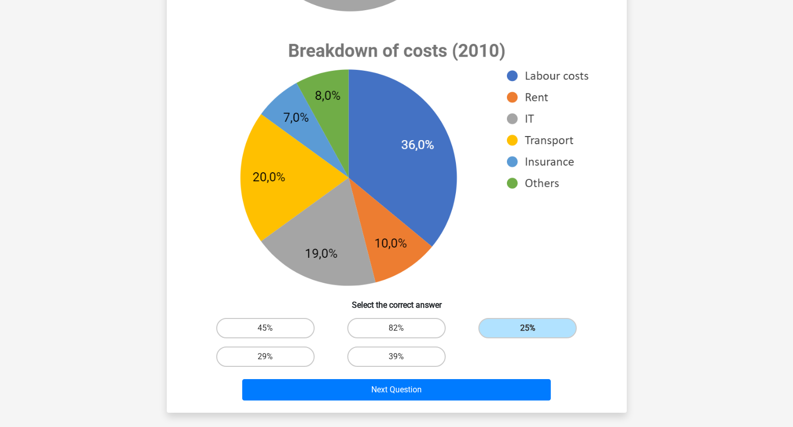
scroll to position [414, 0]
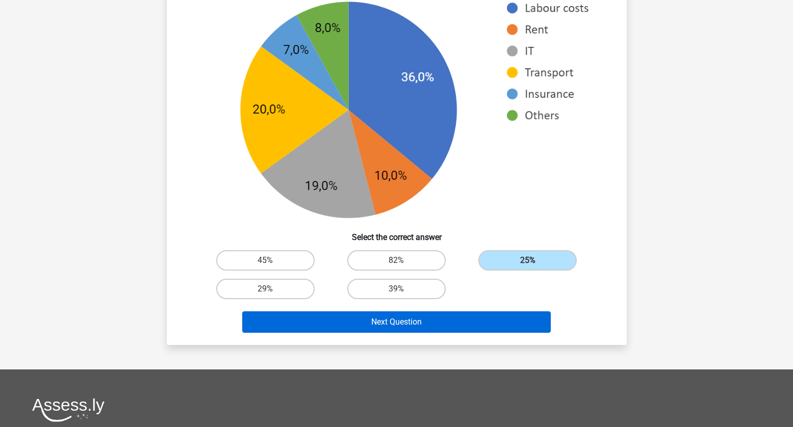
click at [441, 324] on button "Next Question" at bounding box center [396, 321] width 308 height 21
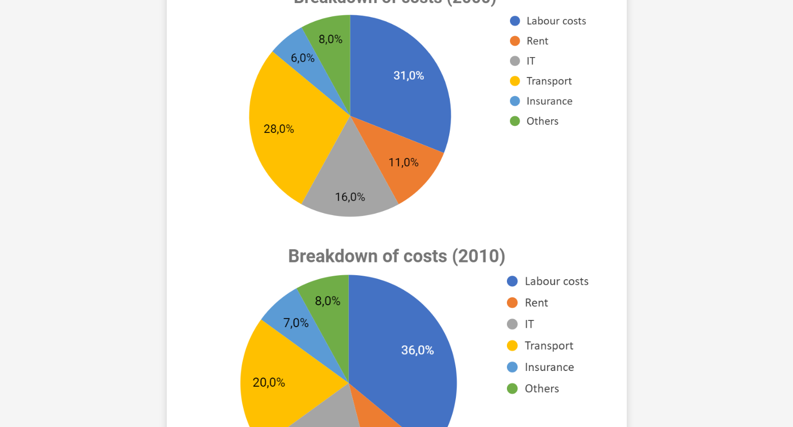
scroll to position [431, 0]
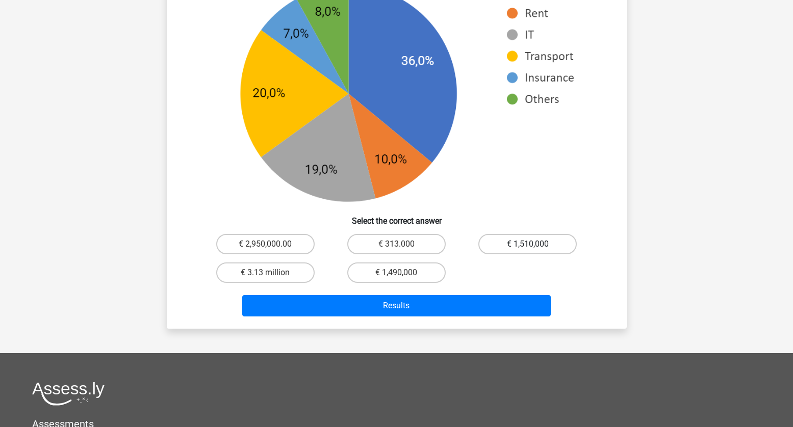
click at [506, 247] on label "€ 1,510,000" at bounding box center [527, 244] width 98 height 20
click at [528, 247] on input "€ 1,510,000" at bounding box center [531, 247] width 7 height 7
radio input "true"
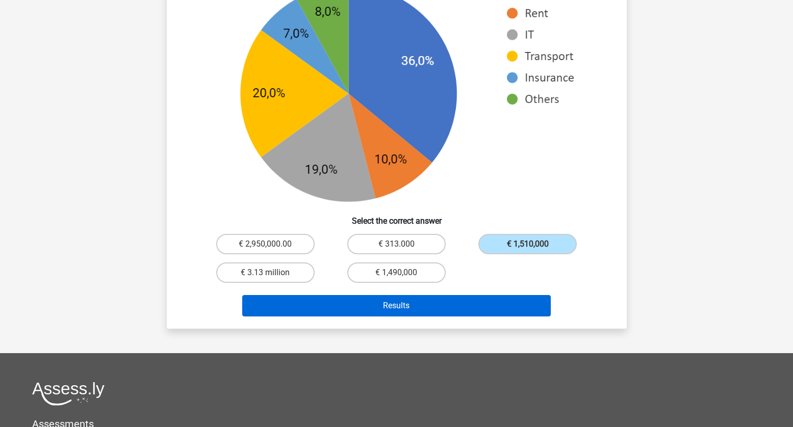
click at [489, 308] on button "Results" at bounding box center [396, 305] width 308 height 21
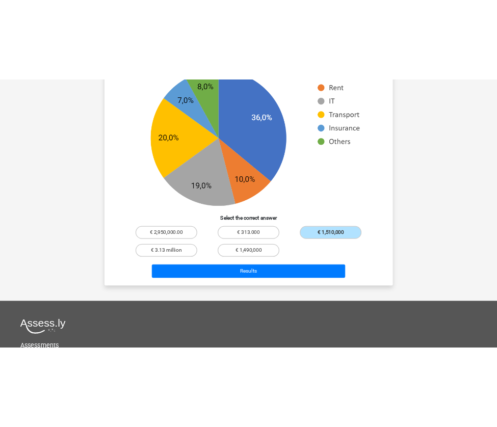
scroll to position [0, 0]
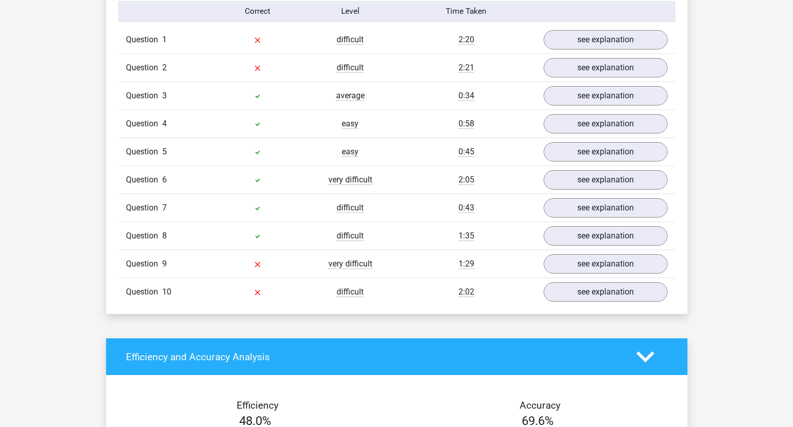
scroll to position [727, 0]
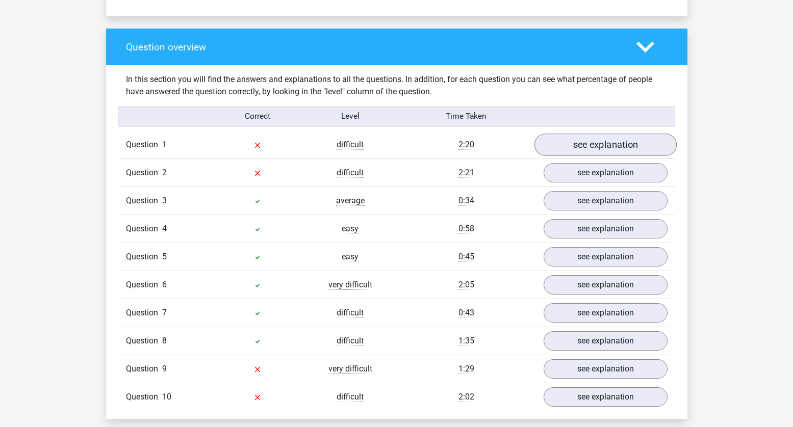
click at [578, 143] on link "see explanation" at bounding box center [605, 145] width 142 height 22
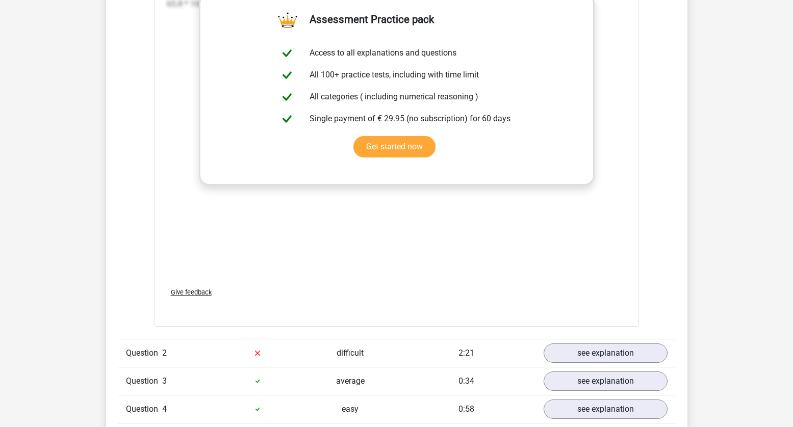
scroll to position [1815, 0]
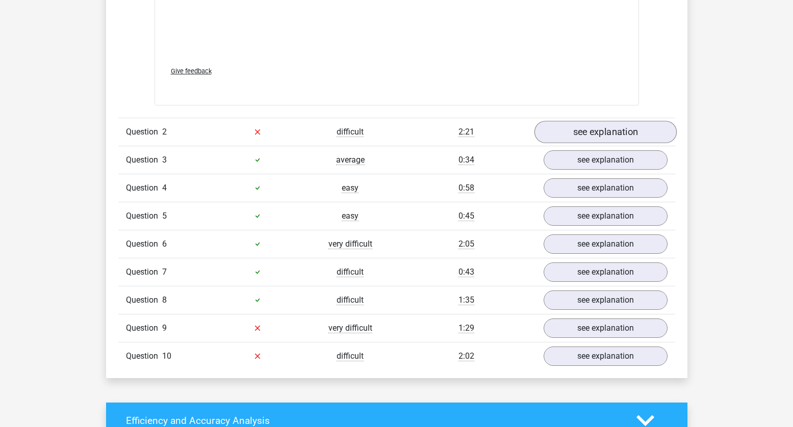
click at [587, 136] on link "see explanation" at bounding box center [605, 132] width 142 height 22
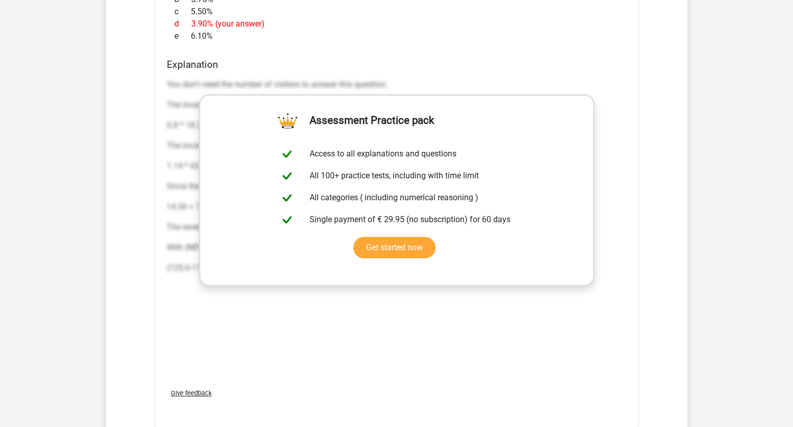
scroll to position [2774, 0]
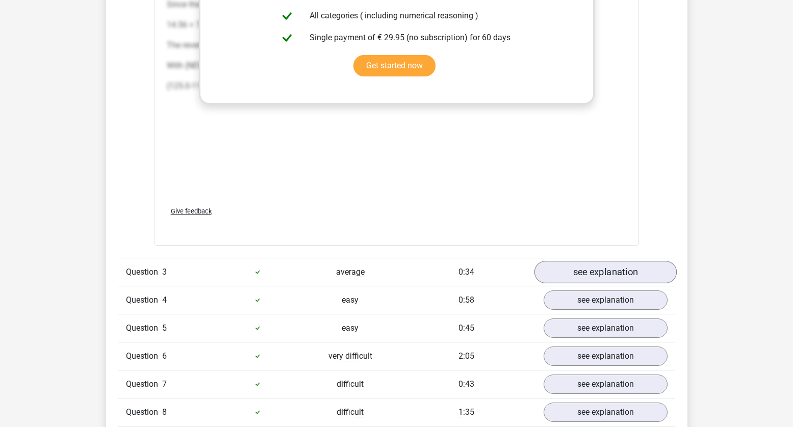
click at [647, 273] on link "see explanation" at bounding box center [605, 272] width 142 height 22
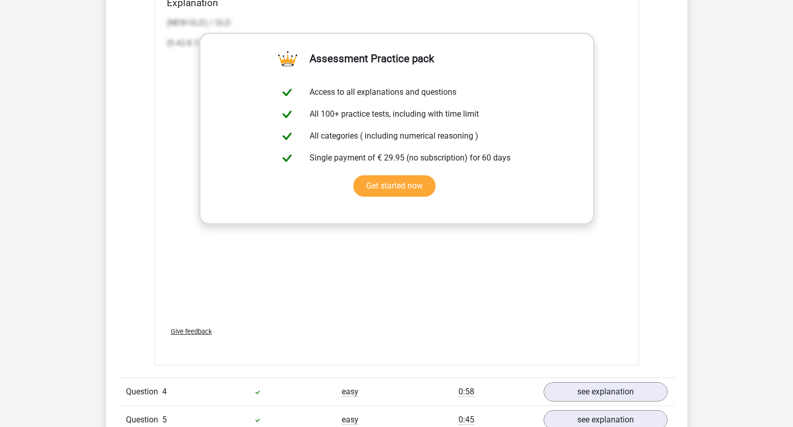
scroll to position [3907, 0]
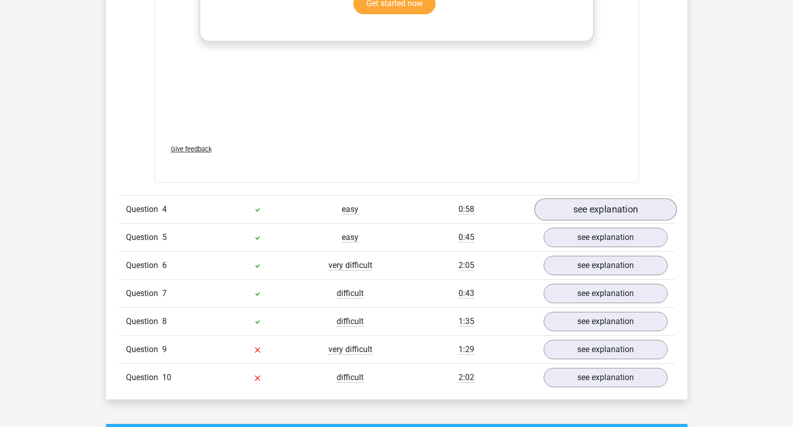
click at [621, 209] on link "see explanation" at bounding box center [605, 210] width 142 height 22
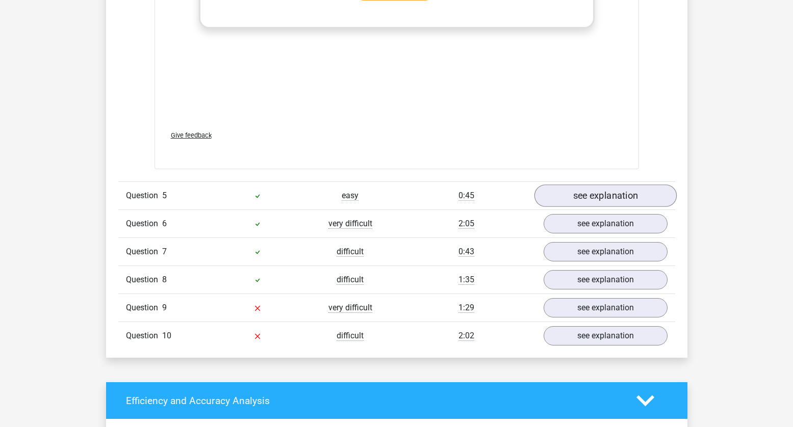
click at [612, 187] on link "see explanation" at bounding box center [605, 195] width 142 height 22
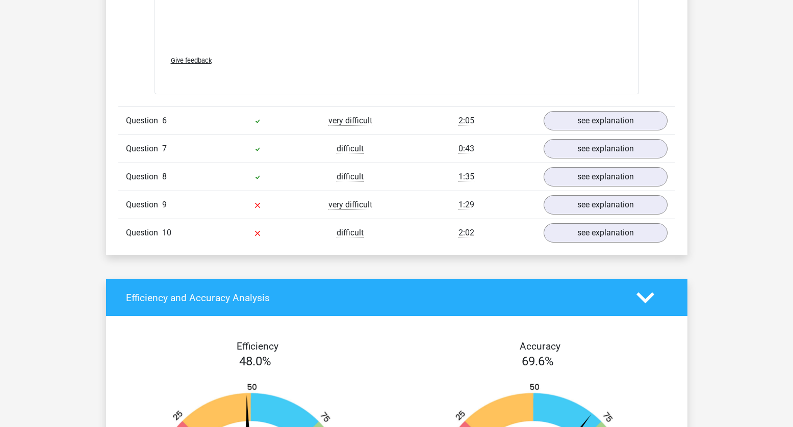
scroll to position [6231, 0]
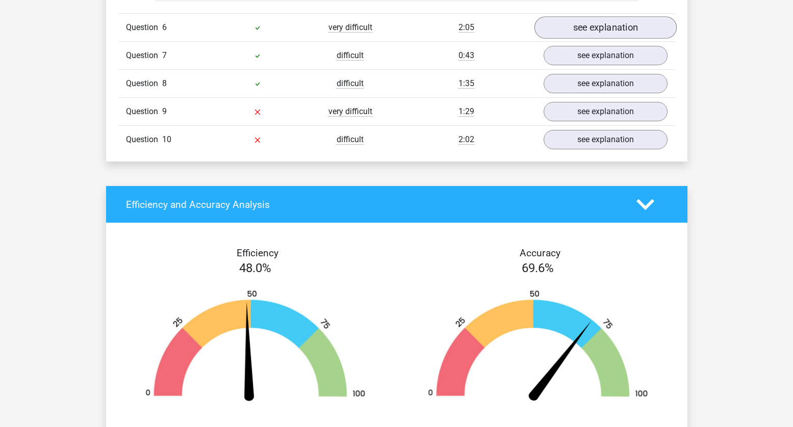
click at [616, 26] on link "see explanation" at bounding box center [605, 27] width 142 height 22
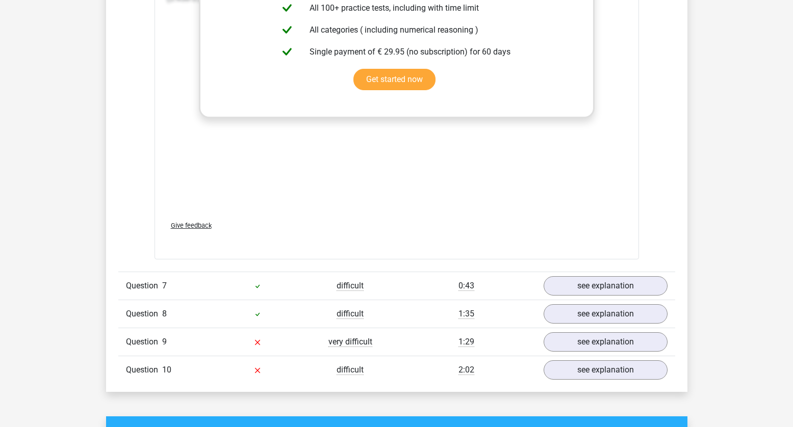
scroll to position [7274, 0]
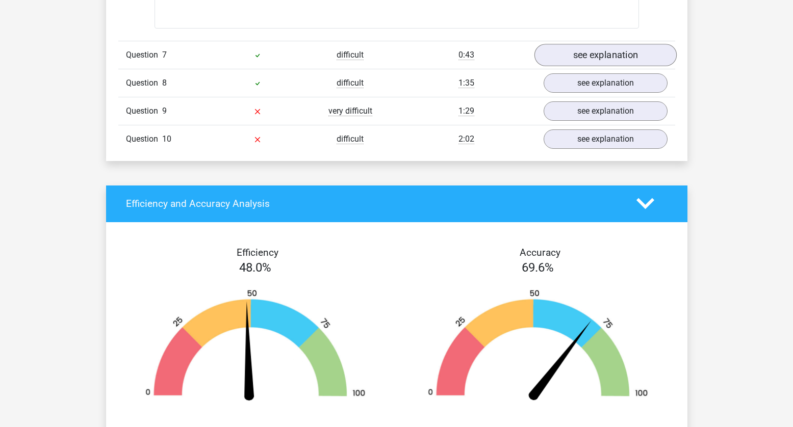
click at [594, 62] on link "see explanation" at bounding box center [605, 55] width 142 height 22
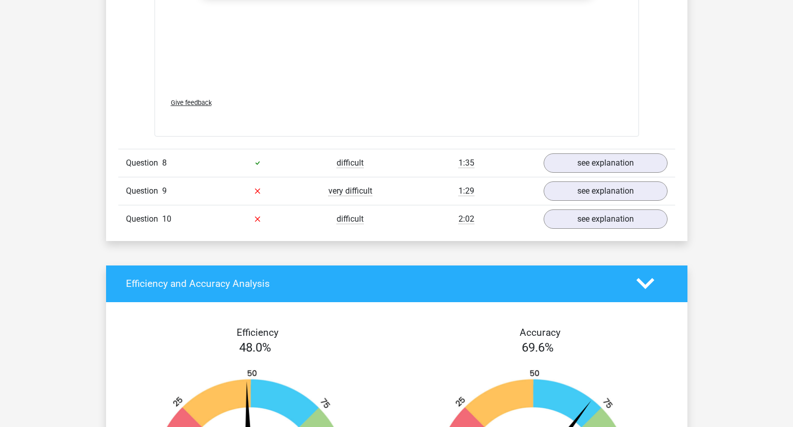
scroll to position [8251, 0]
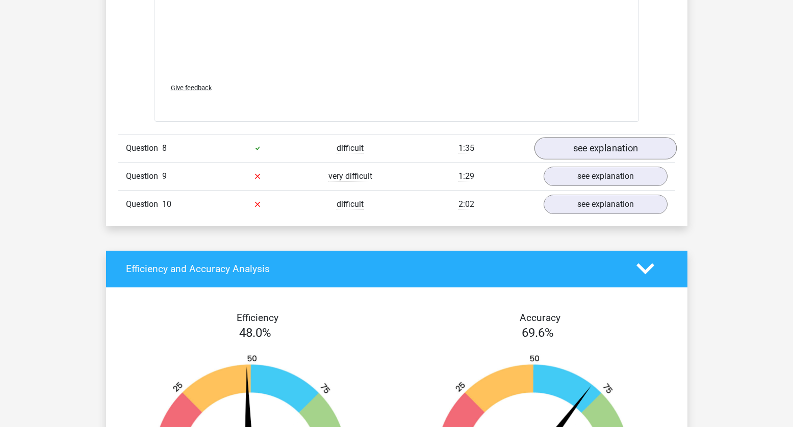
click at [563, 147] on link "see explanation" at bounding box center [605, 148] width 142 height 22
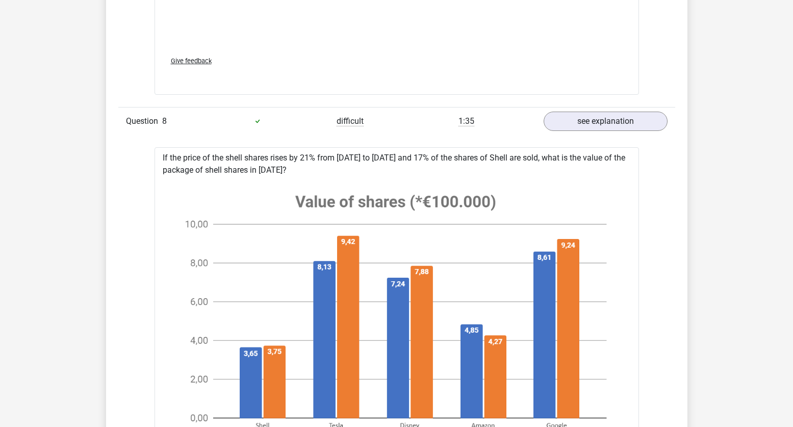
scroll to position [8280, 0]
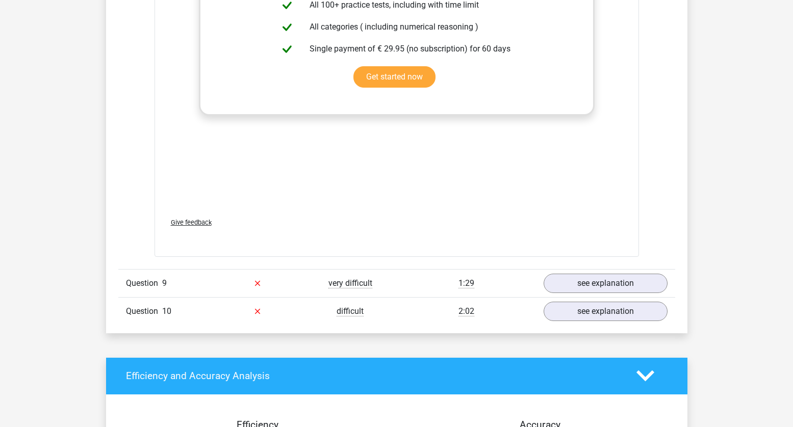
scroll to position [9226, 0]
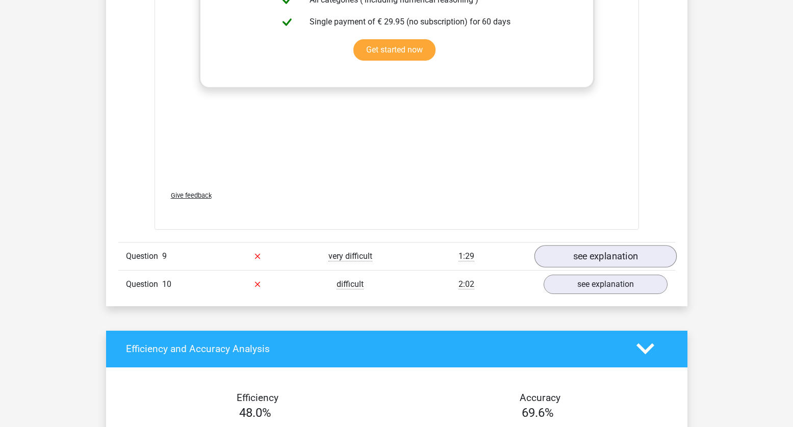
click at [560, 259] on link "see explanation" at bounding box center [605, 256] width 142 height 22
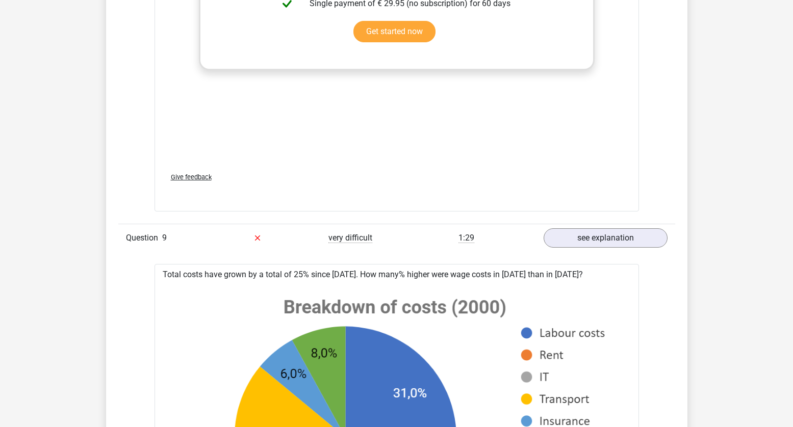
scroll to position [9248, 0]
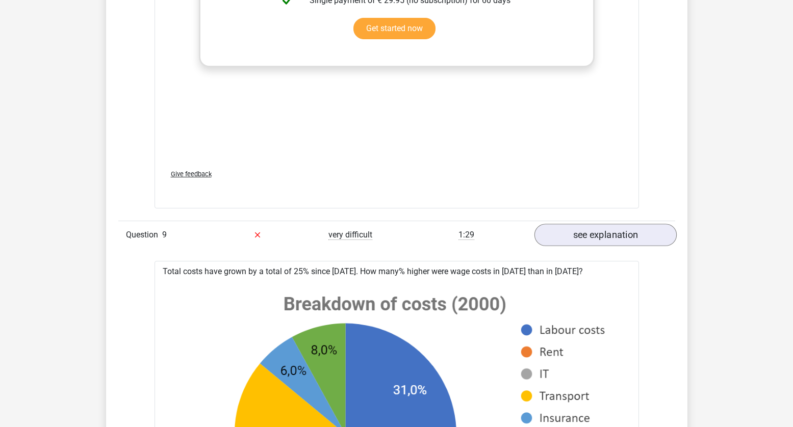
click at [549, 235] on link "see explanation" at bounding box center [605, 235] width 142 height 22
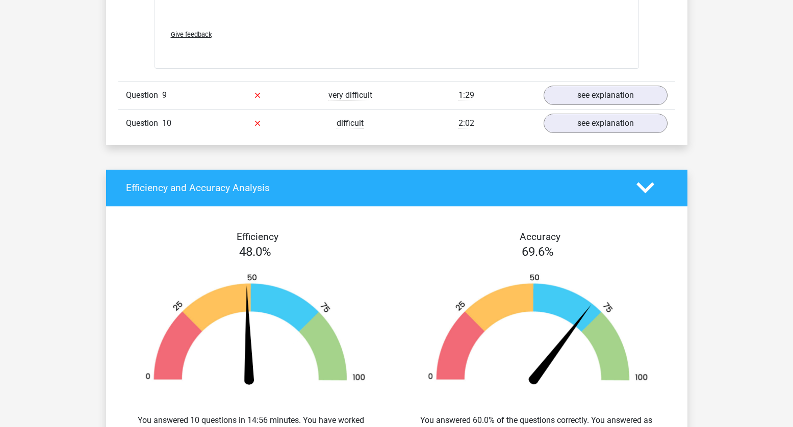
scroll to position [9296, 0]
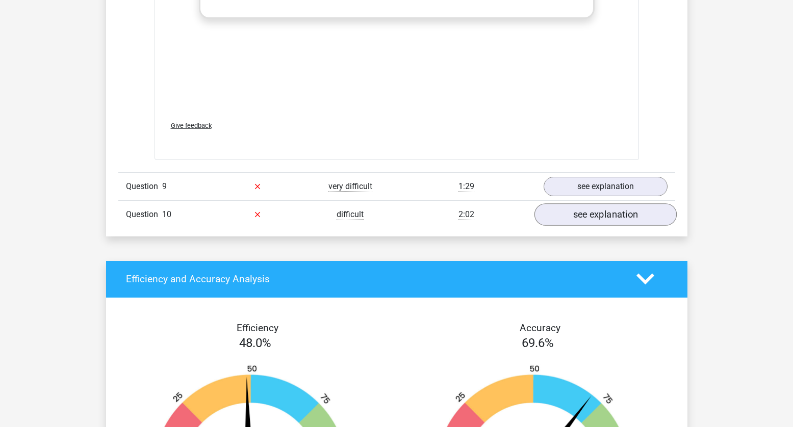
click at [592, 218] on link "see explanation" at bounding box center [605, 214] width 142 height 22
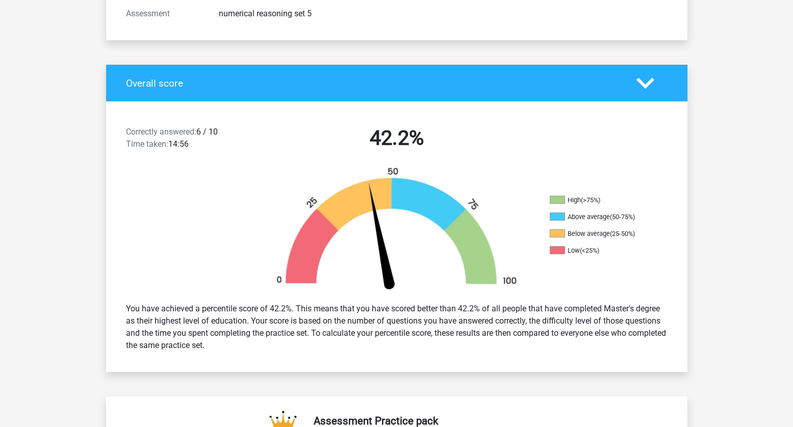
scroll to position [240, 0]
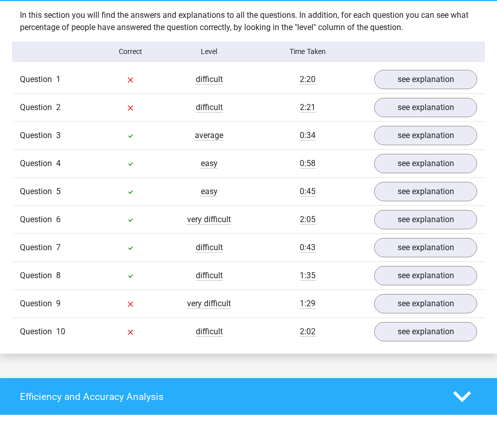
scroll to position [678, 0]
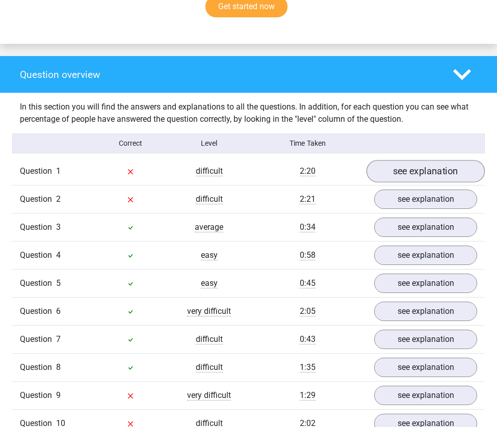
click at [465, 167] on link "see explanation" at bounding box center [425, 171] width 118 height 22
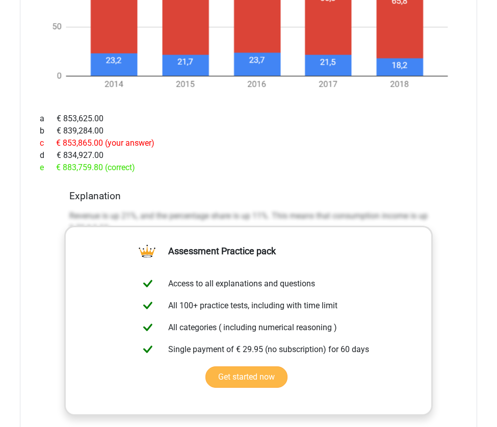
scroll to position [1187, 0]
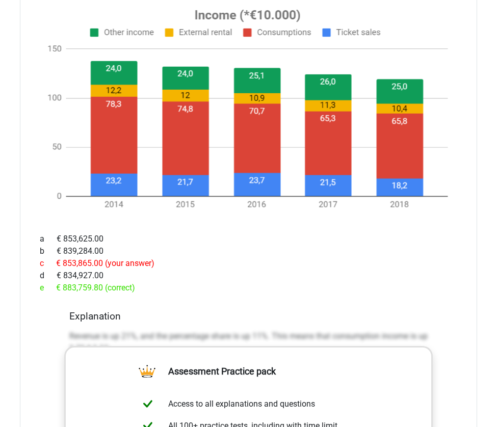
drag, startPoint x: 150, startPoint y: 286, endPoint x: 55, endPoint y: 286, distance: 94.8
click at [55, 286] on div "e € 883,759.80 (correct)" at bounding box center [248, 288] width 433 height 12
copy div "€ 883,759.80 (correct)"
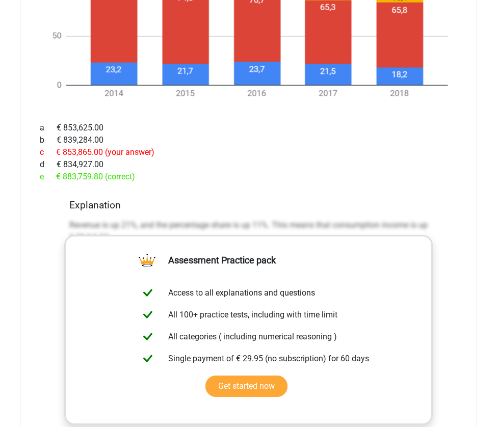
click at [167, 214] on div "Explanation Revenue is up 21%, and the percentage share is up 11%. This means t…" at bounding box center [248, 360] width 367 height 322
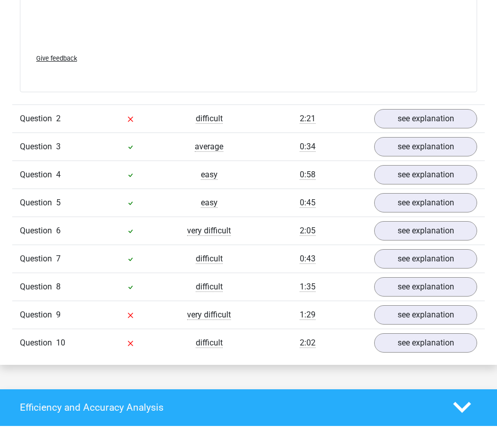
scroll to position [1800, 0]
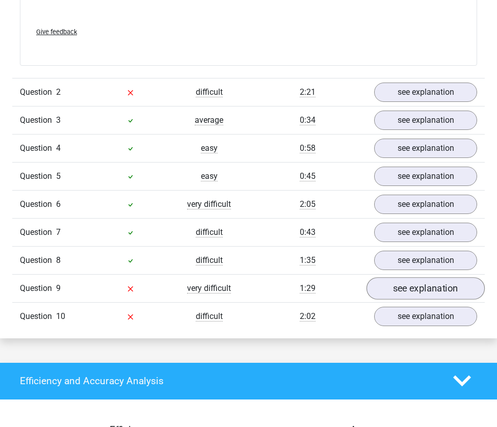
click at [403, 294] on link "see explanation" at bounding box center [425, 288] width 118 height 22
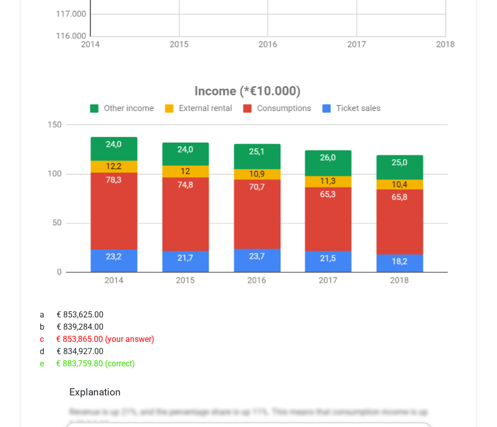
scroll to position [1021, 0]
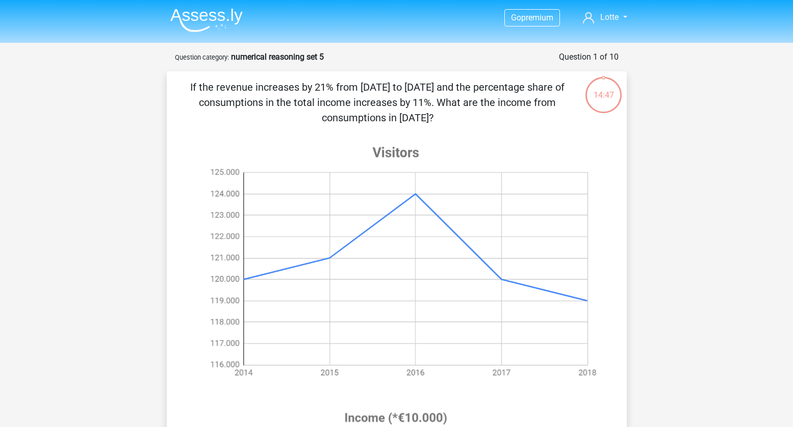
drag, startPoint x: 456, startPoint y: 118, endPoint x: 197, endPoint y: 78, distance: 261.4
click at [197, 78] on div "If the revenue increases by 21% from [DATE] to [DATE] and the percentage share …" at bounding box center [397, 404] width 460 height 666
copy p "If the revenue increases by 21% from [DATE] to [DATE] and the percentage share …"
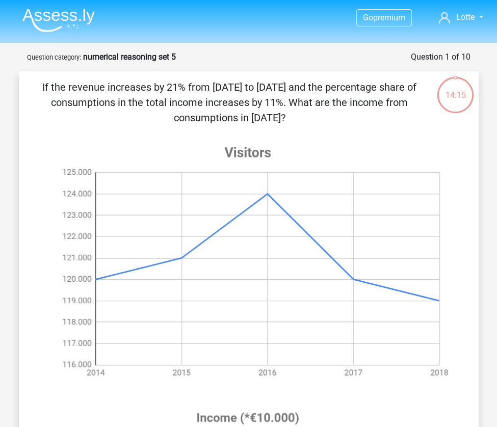
click at [81, 96] on p "If the revenue increases by 21% from [DATE] to [DATE] and the percentage share …" at bounding box center [229, 103] width 389 height 46
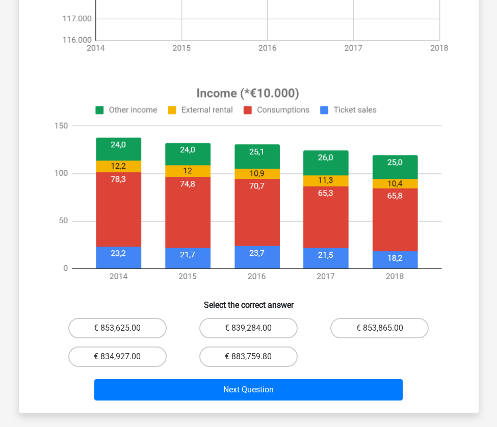
scroll to position [346, 0]
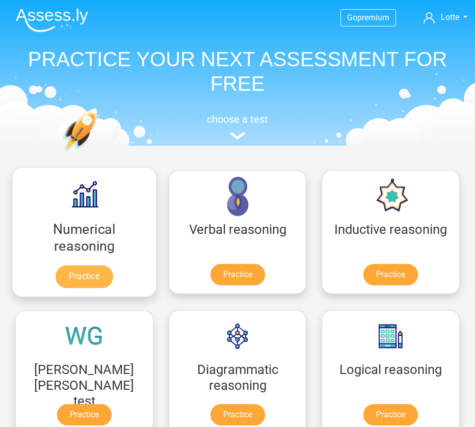
click at [64, 273] on link "Practice" at bounding box center [84, 277] width 57 height 22
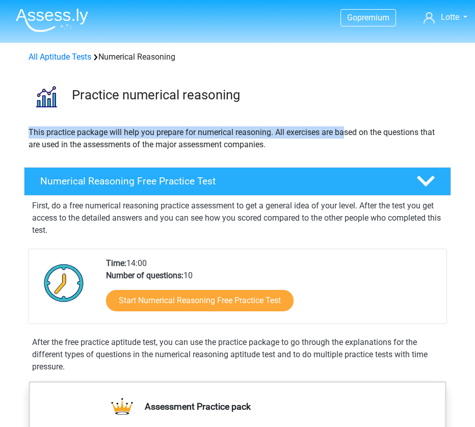
drag, startPoint x: 473, startPoint y: 125, endPoint x: 347, endPoint y: 128, distance: 125.9
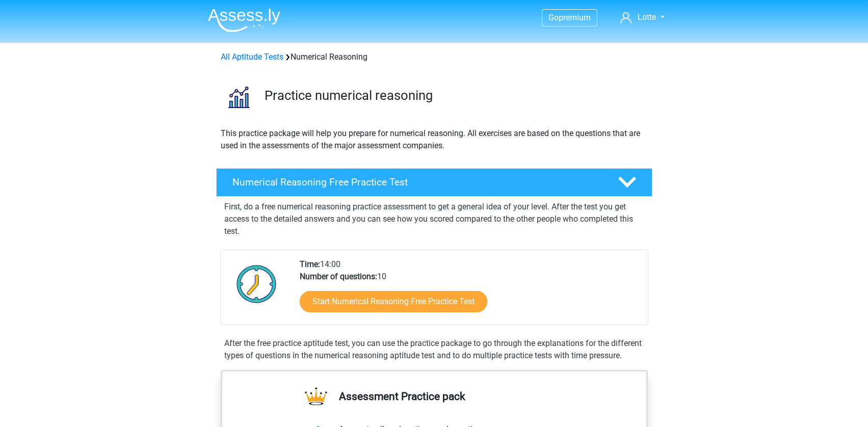
click at [474, 119] on div "Practice numerical reasoning" at bounding box center [434, 94] width 484 height 47
click at [474, 142] on p "This practice package will help you prepare for numerical reasoning. All exerci…" at bounding box center [434, 139] width 427 height 24
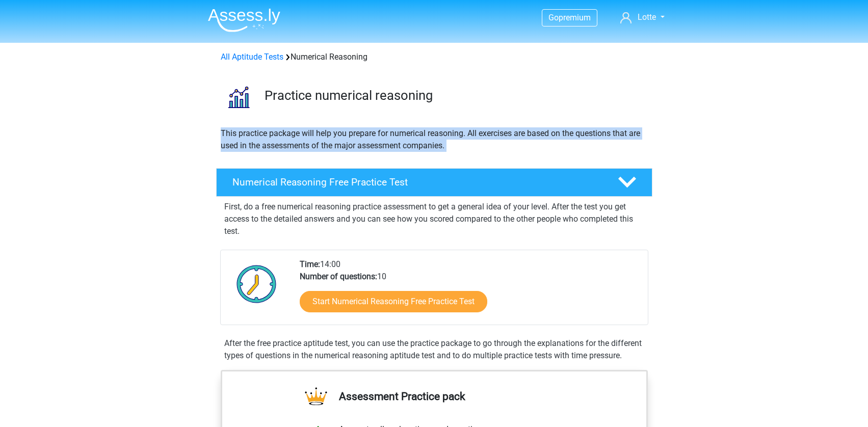
click at [474, 142] on p "This practice package will help you prepare for numerical reasoning. All exerci…" at bounding box center [434, 139] width 427 height 24
click at [474, 135] on p "This practice package will help you prepare for numerical reasoning. All exerci…" at bounding box center [434, 139] width 427 height 24
